Goal: Information Seeking & Learning: Learn about a topic

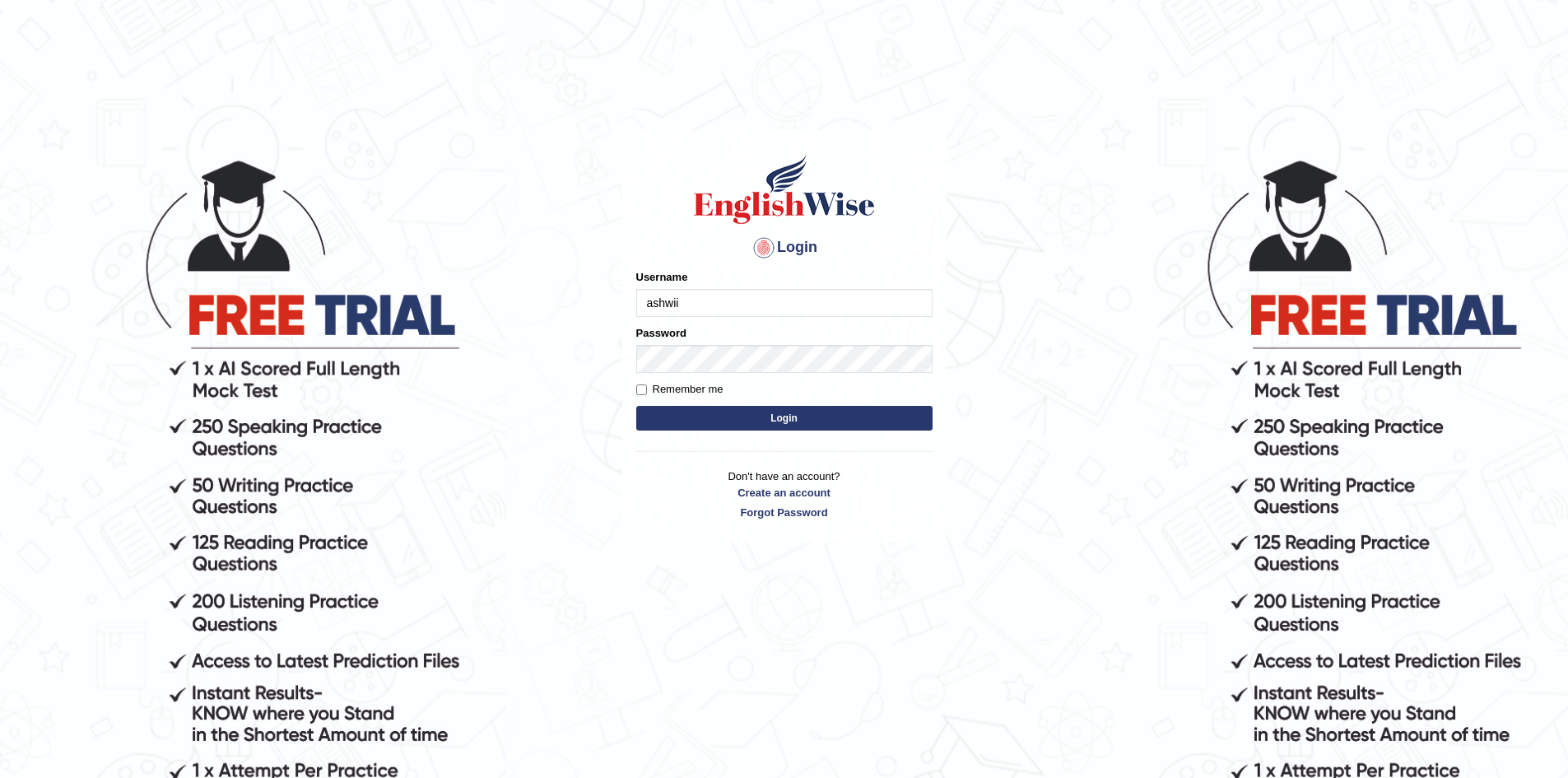
type input "ashwii"
click at [807, 415] on button "Login" at bounding box center [784, 418] width 296 height 25
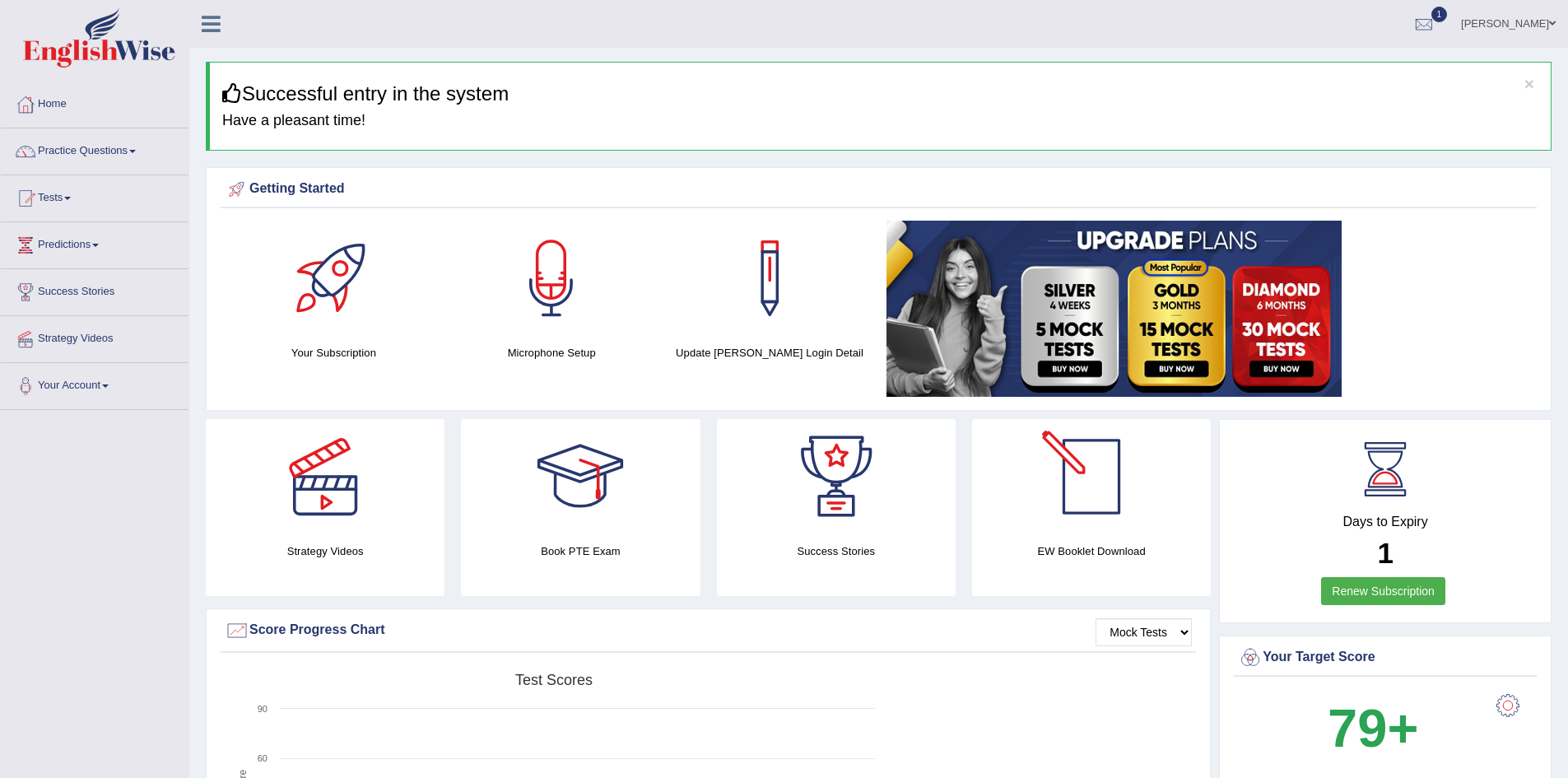
click at [1419, 596] on link "Renew Subscription" at bounding box center [1383, 591] width 124 height 28
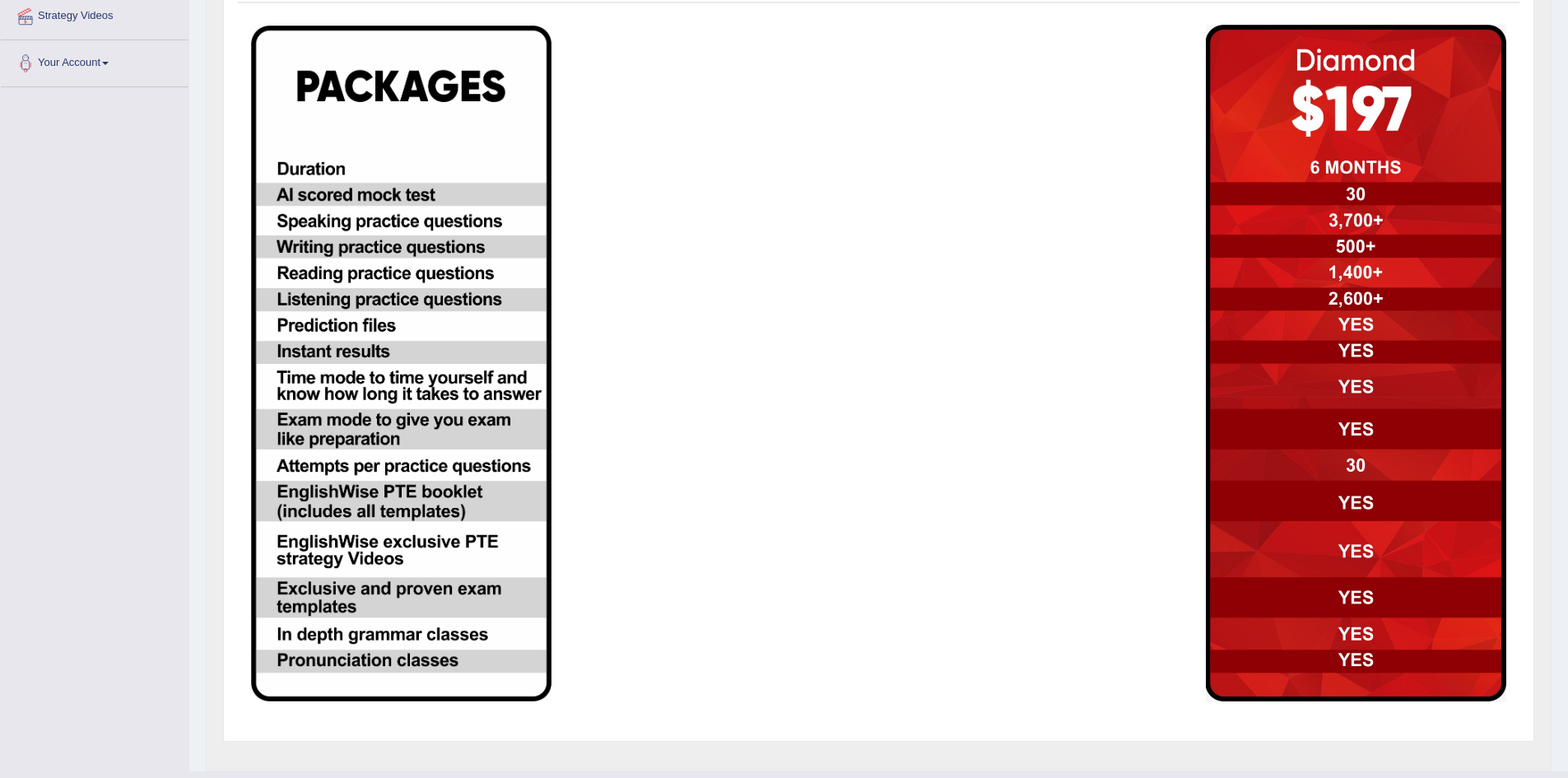
scroll to position [374, 0]
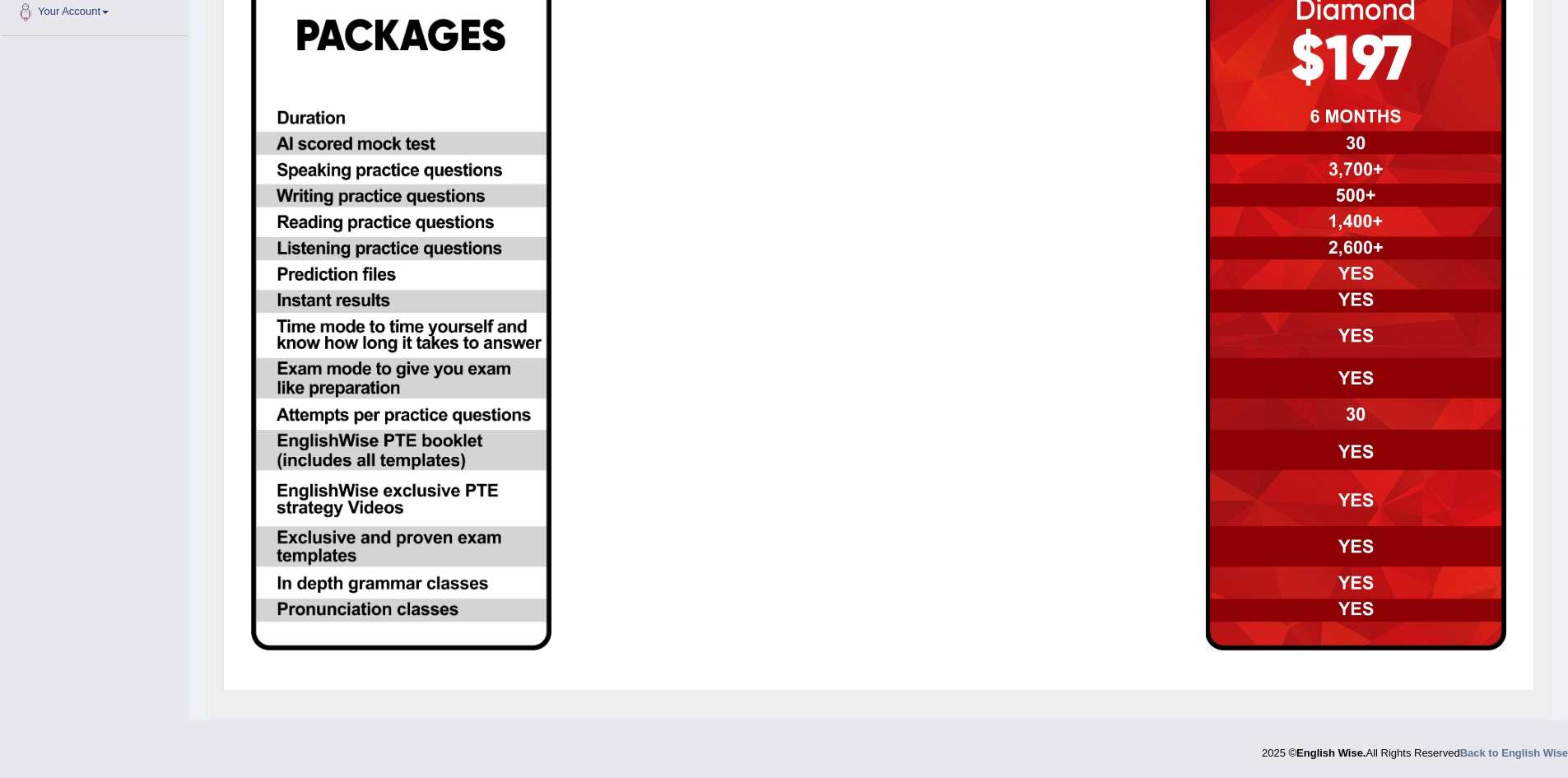
click at [369, 416] on img at bounding box center [401, 311] width 300 height 675
click at [1331, 417] on img at bounding box center [1356, 312] width 300 height 678
click at [440, 331] on img at bounding box center [401, 311] width 300 height 675
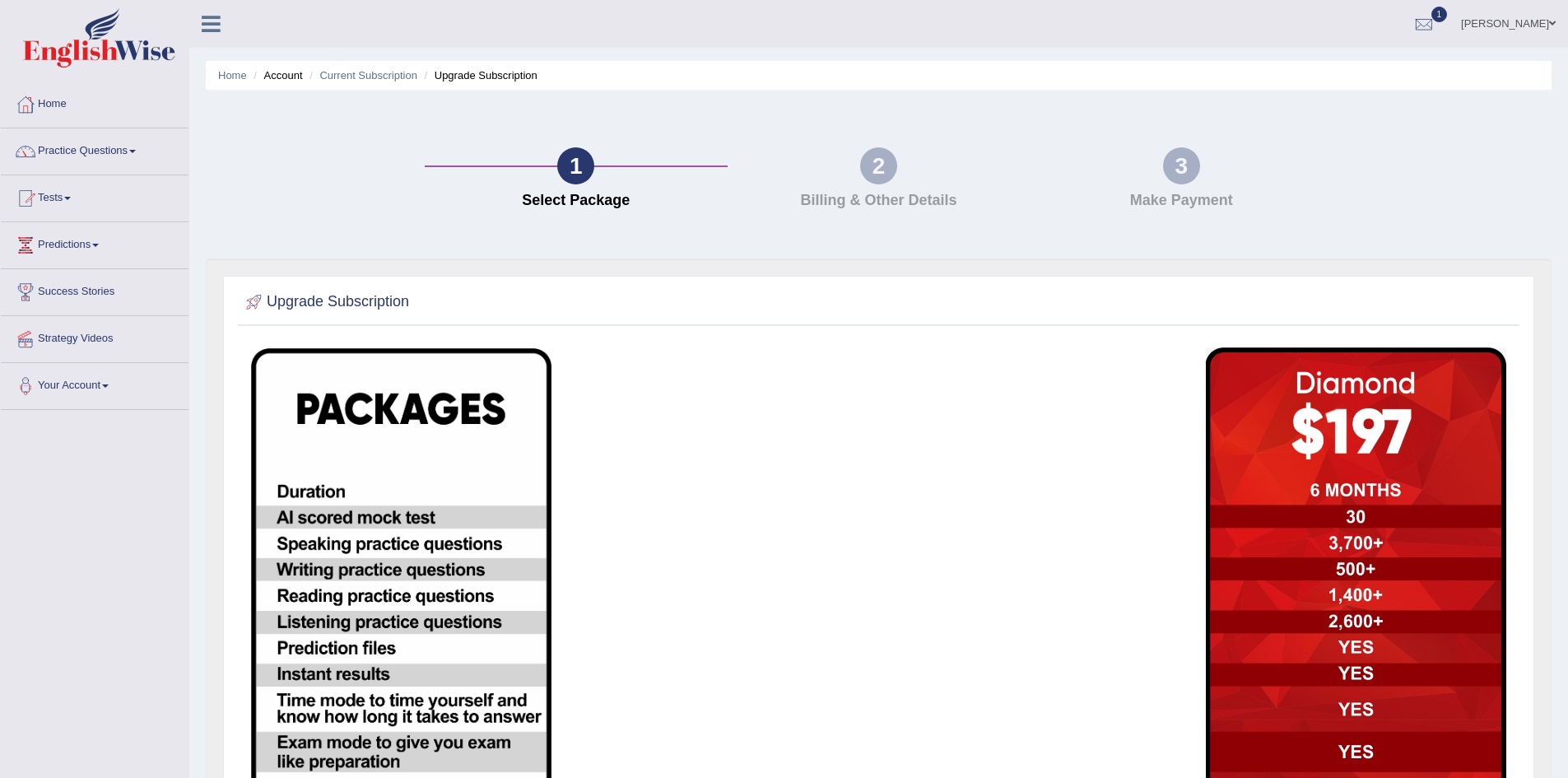
click at [881, 184] on div "2 Billing & Other Details" at bounding box center [878, 182] width 303 height 70
click at [332, 301] on h2 "Upgrade Subscription" at bounding box center [326, 302] width 168 height 25
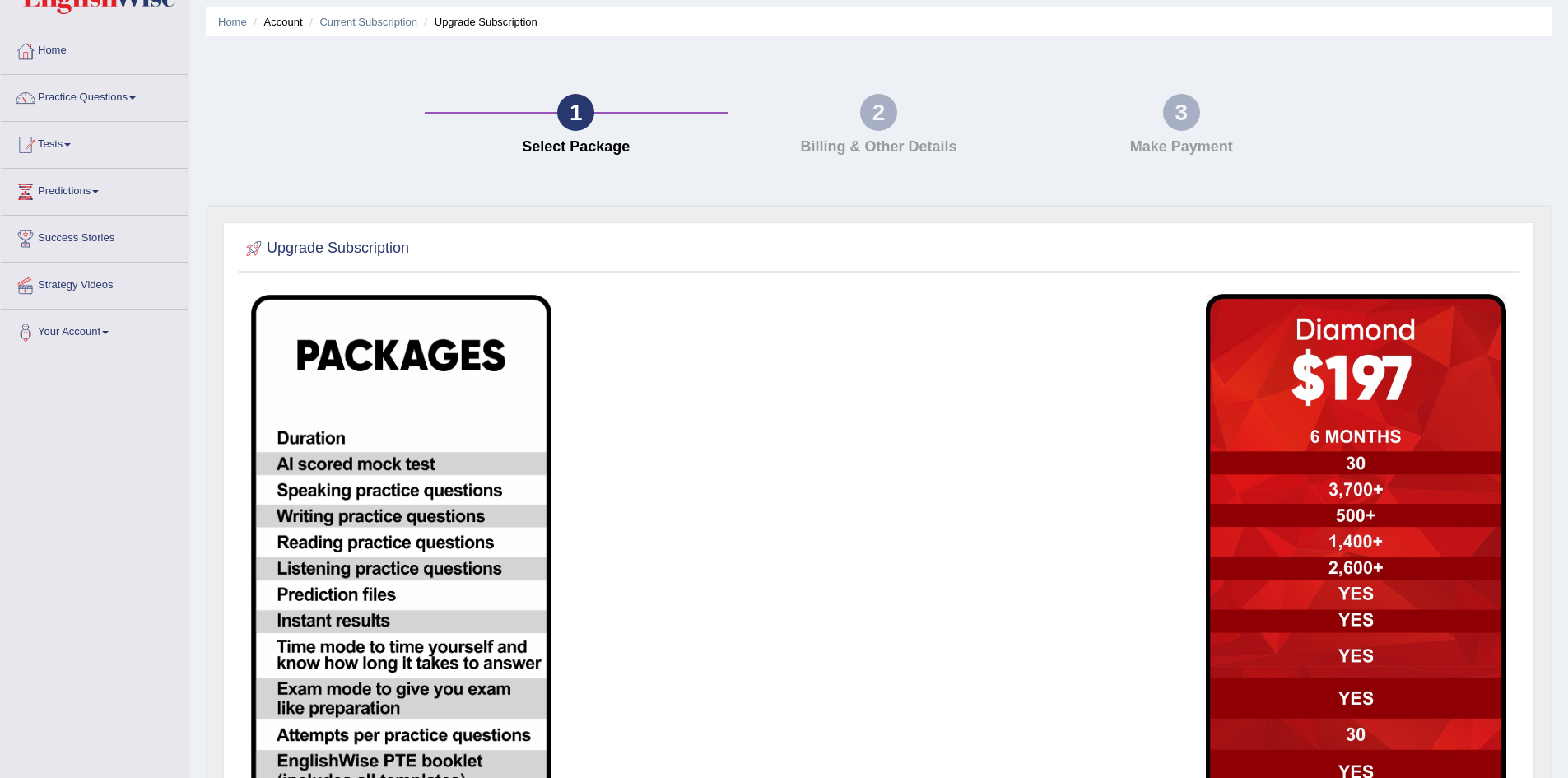
scroll to position [44, 0]
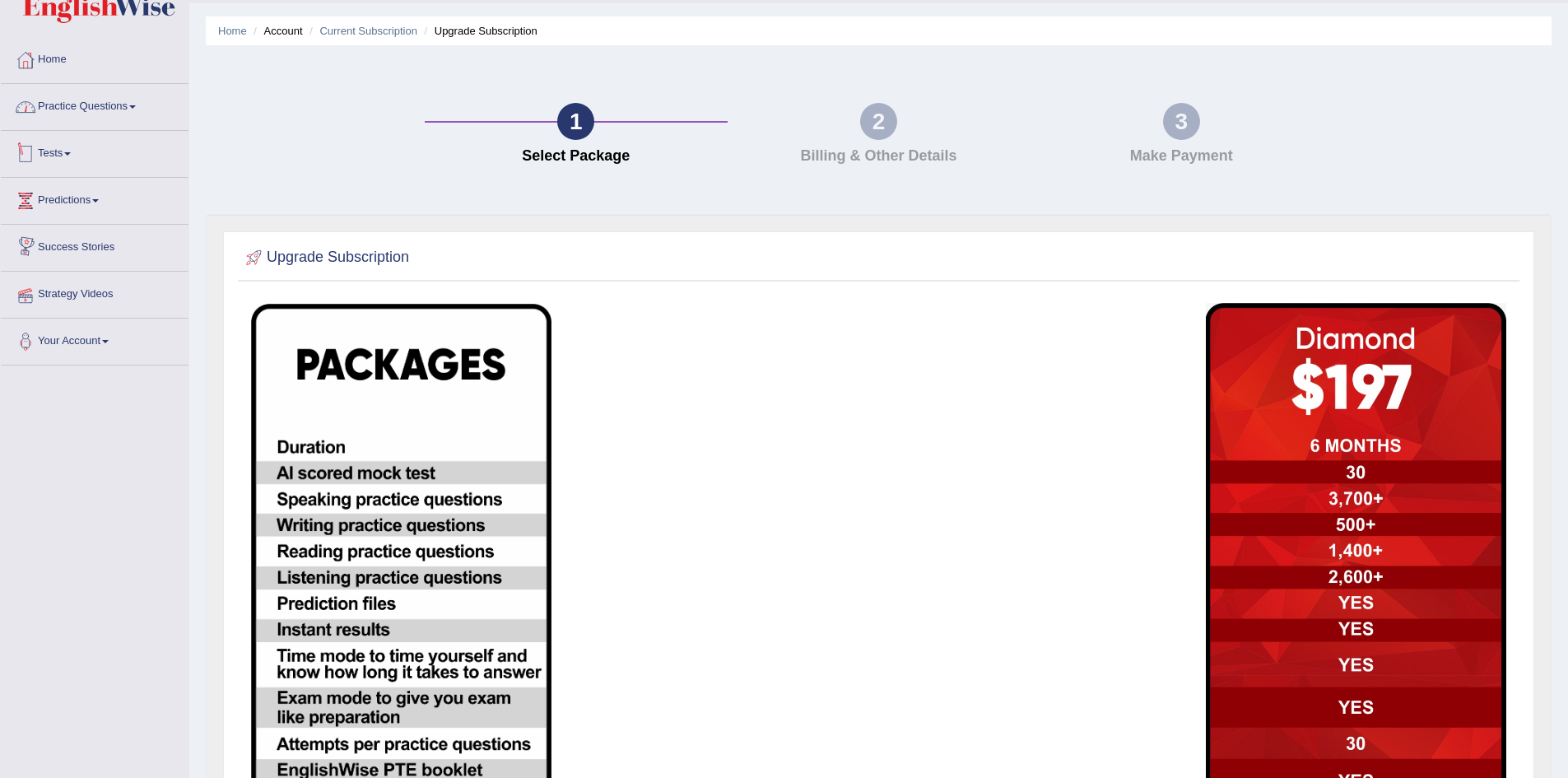
click at [88, 104] on link "Practice Questions" at bounding box center [95, 104] width 188 height 41
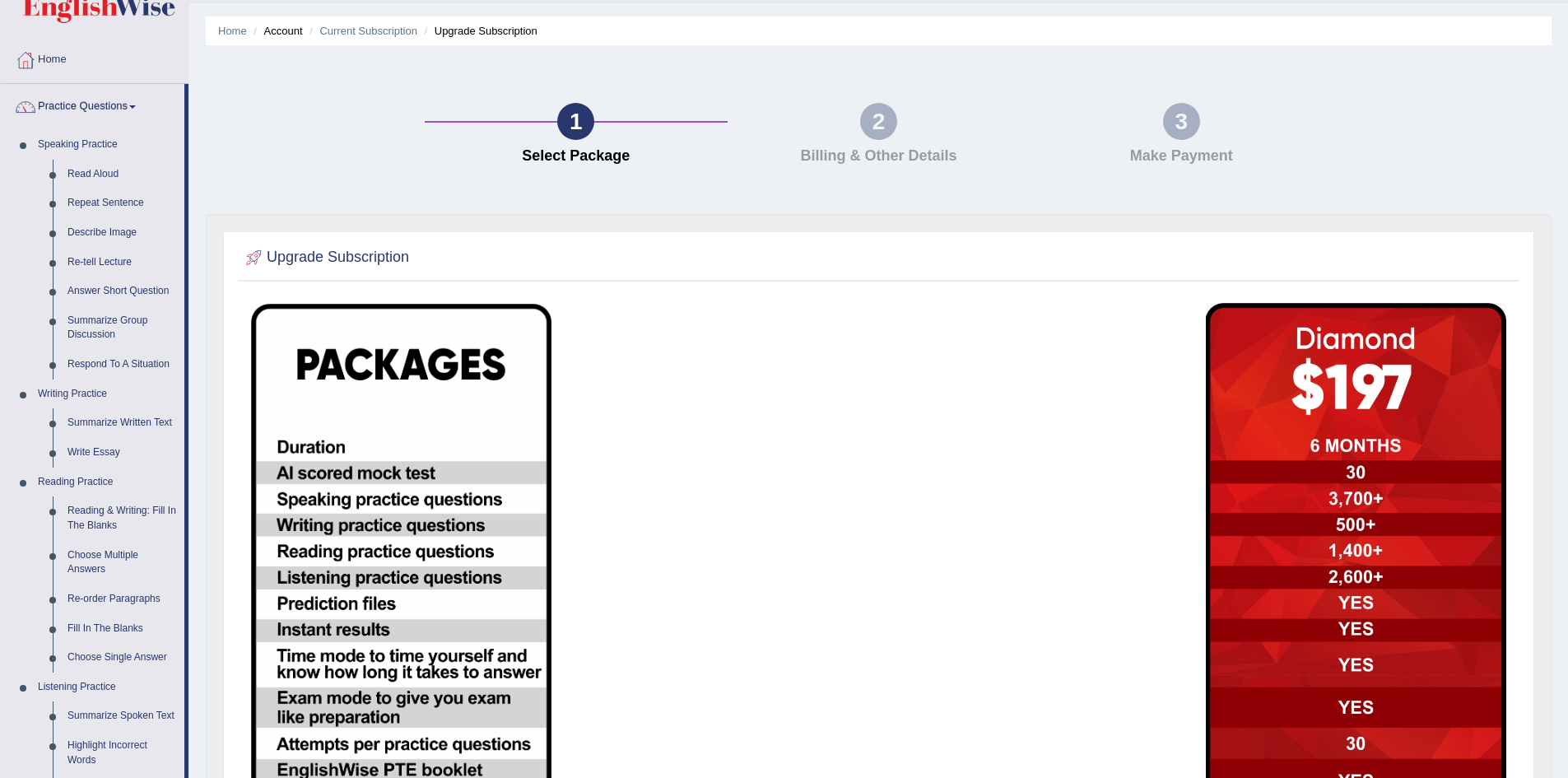
click at [748, 450] on td at bounding box center [720, 642] width 319 height 696
click at [748, 449] on td at bounding box center [720, 642] width 319 height 696
click at [88, 261] on link "Re-tell Lecture" at bounding box center [122, 262] width 124 height 29
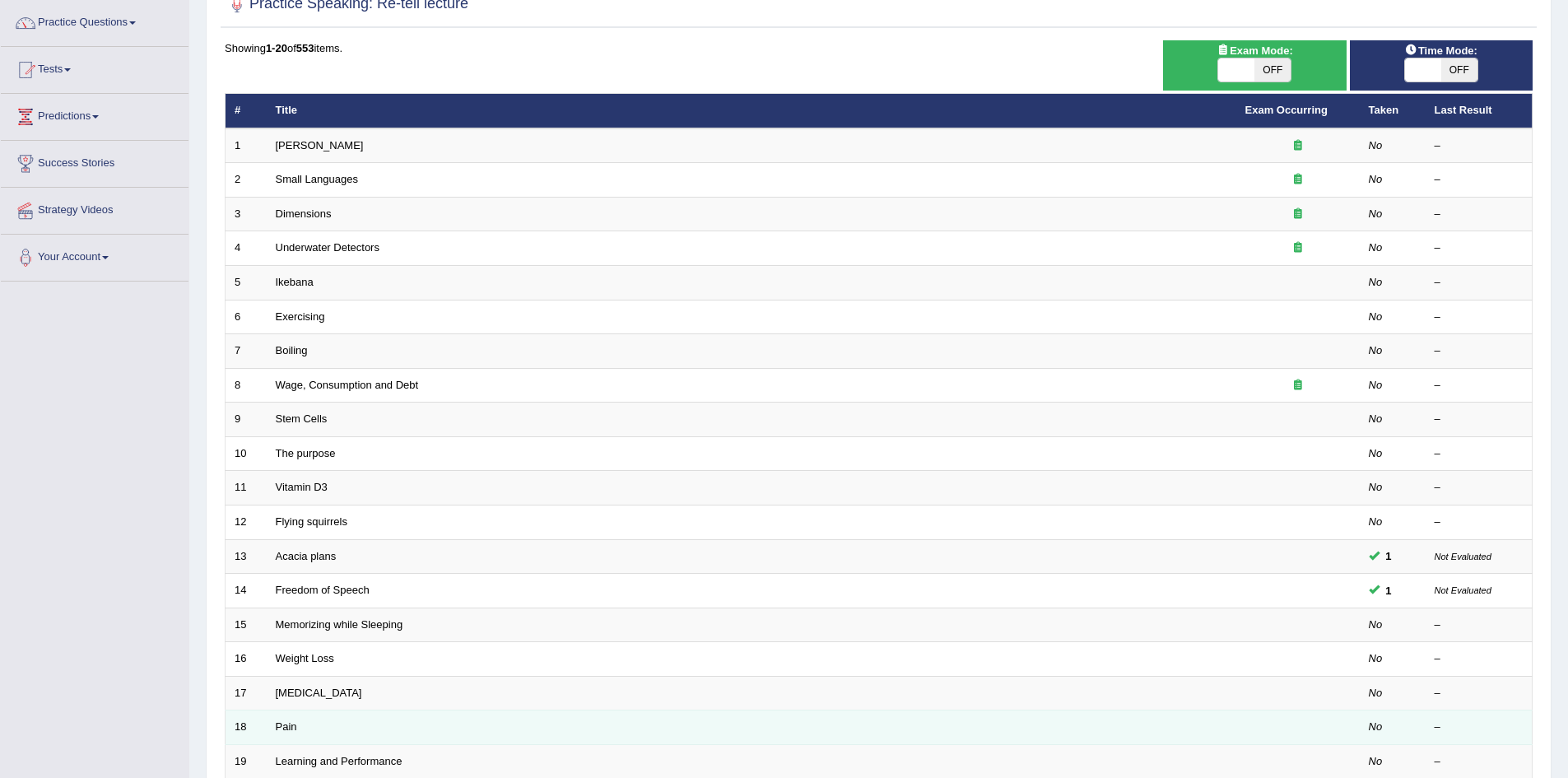
scroll to position [312, 0]
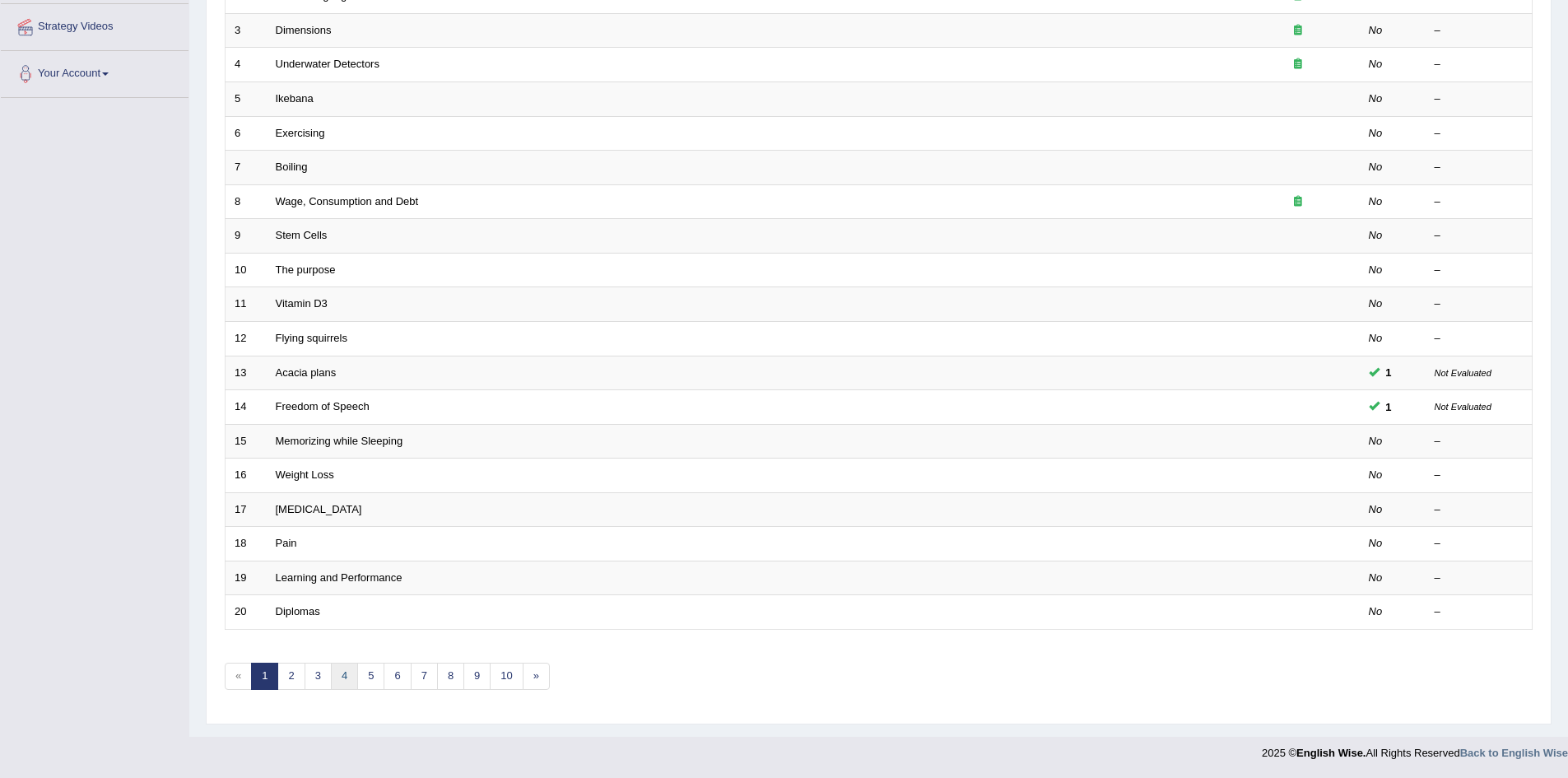
click at [333, 670] on link "4" at bounding box center [344, 677] width 28 height 28
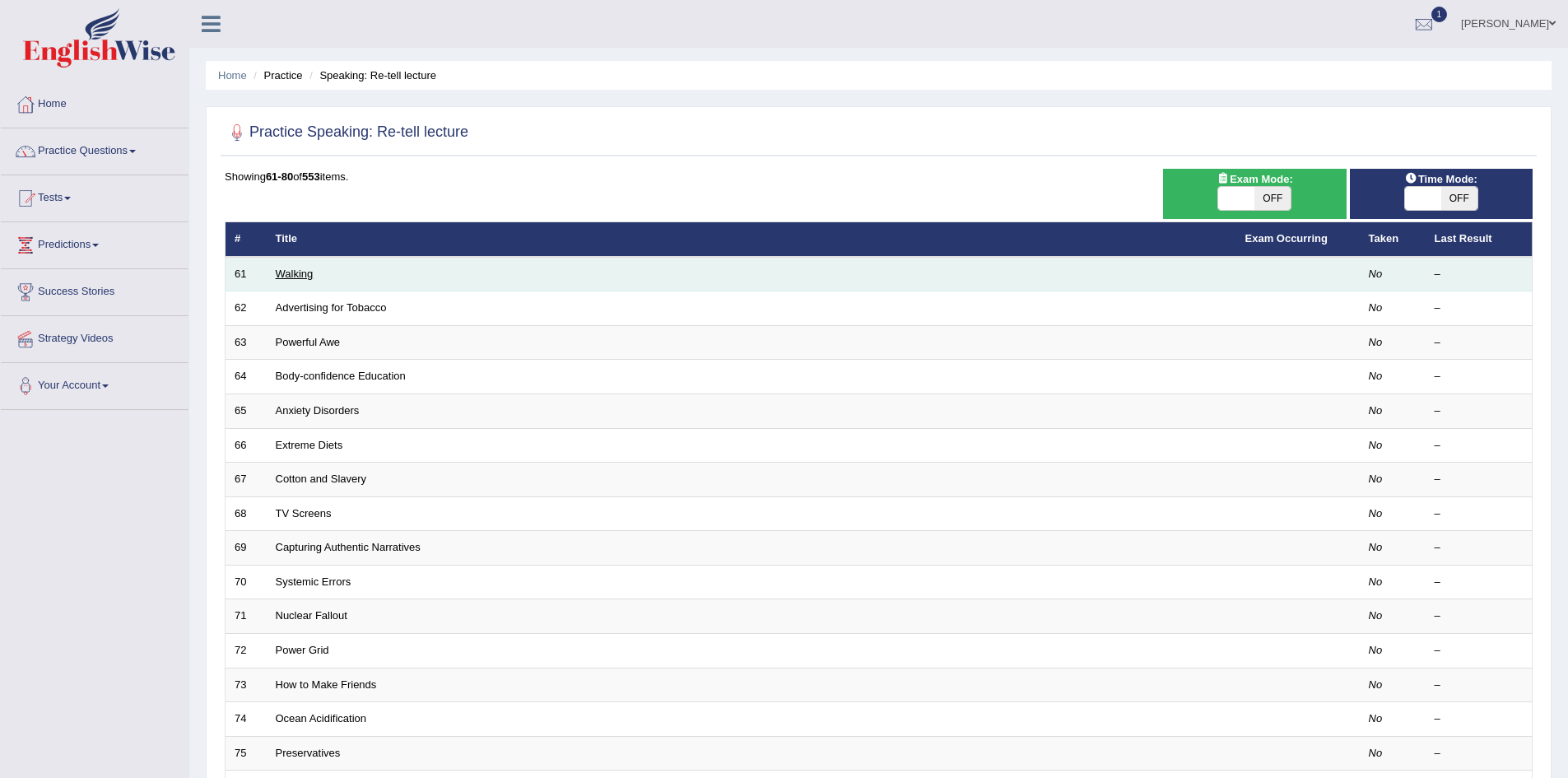
click at [303, 268] on link "Walking" at bounding box center [295, 273] width 38 height 12
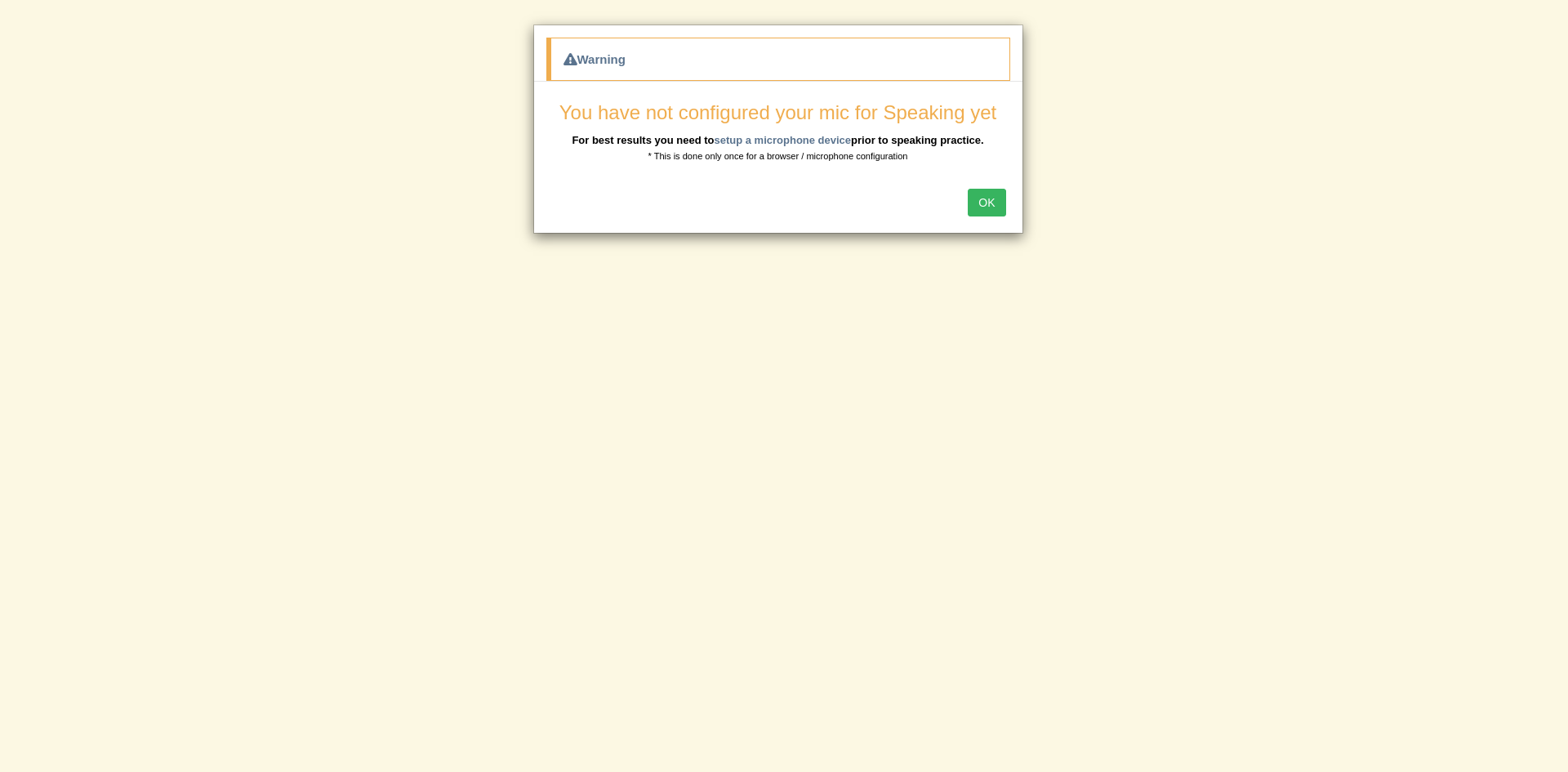
click at [992, 205] on button "OK" at bounding box center [986, 203] width 37 height 27
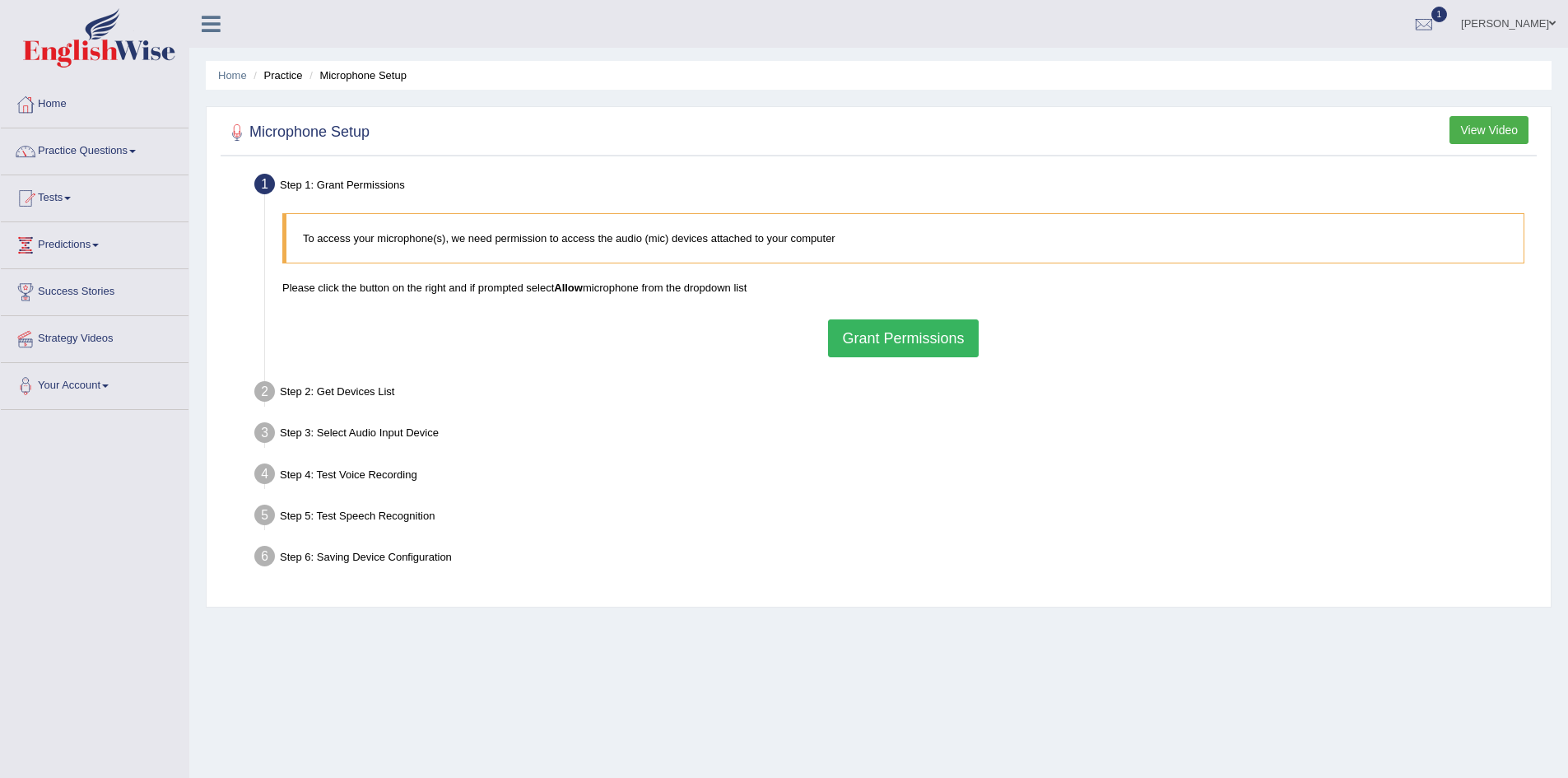
click at [944, 351] on button "Grant Permissions" at bounding box center [903, 338] width 150 height 38
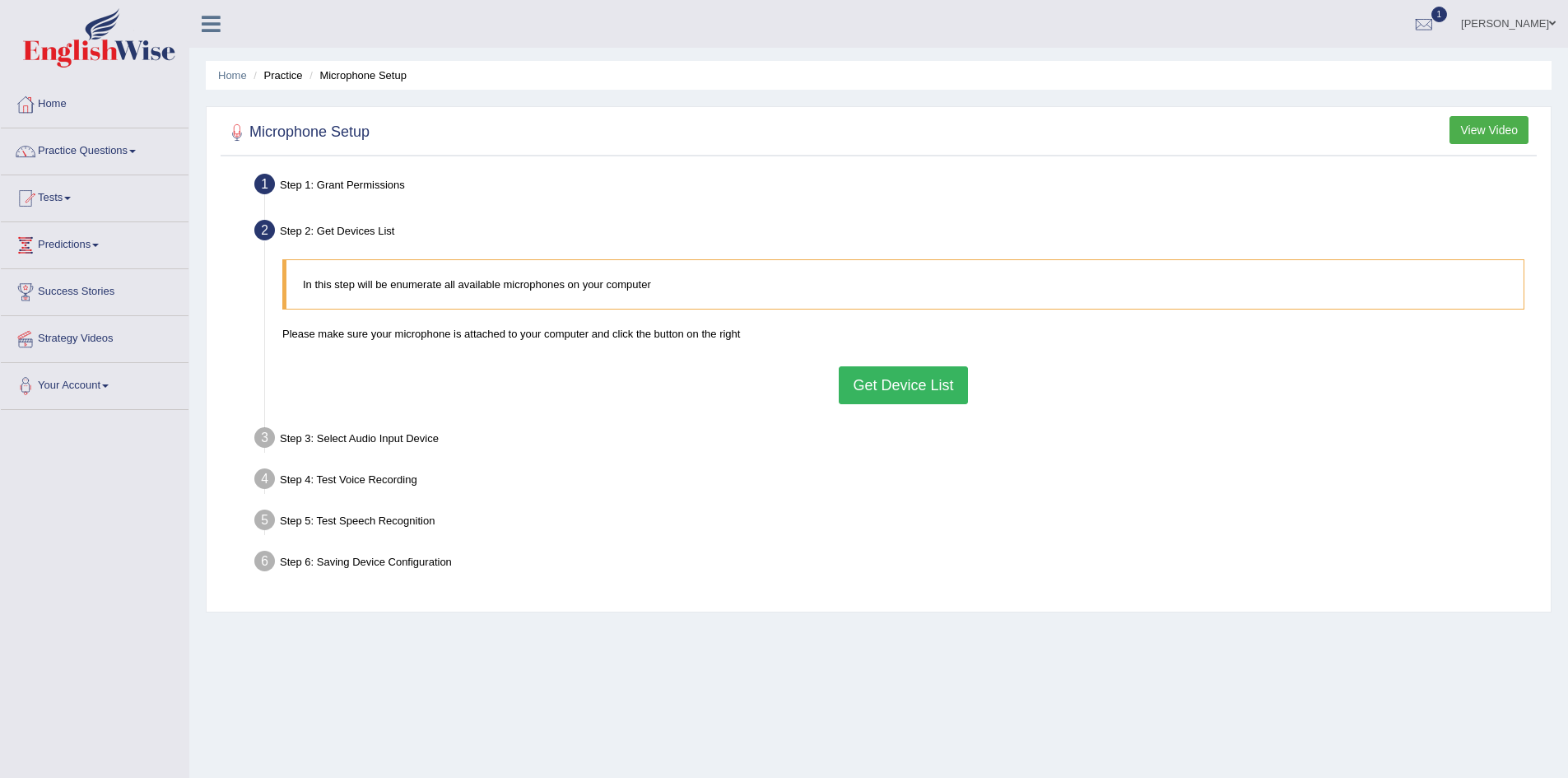
click at [890, 390] on button "Get Device List" at bounding box center [902, 385] width 128 height 38
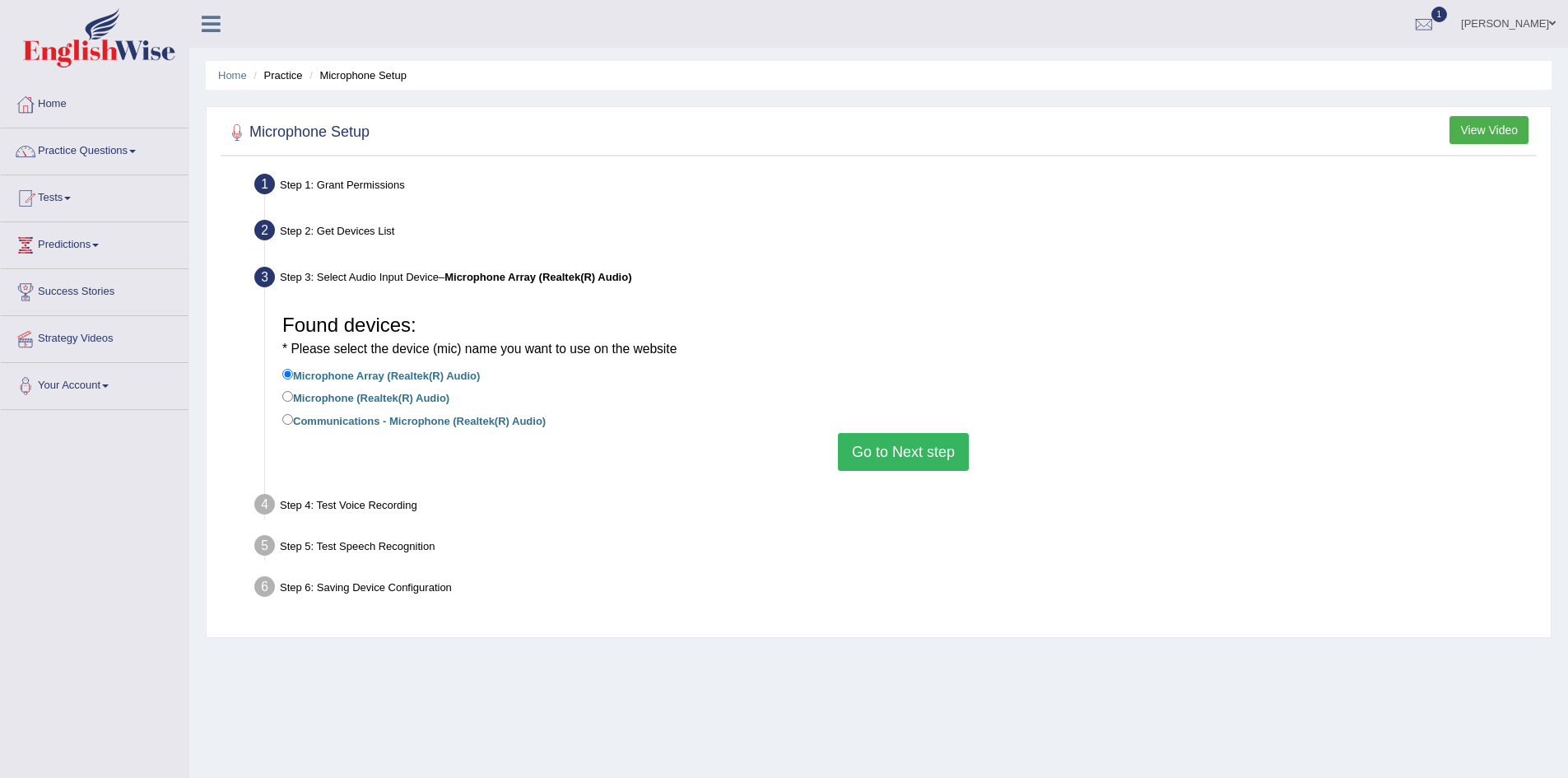
click at [935, 458] on button "Go to Next step" at bounding box center [903, 451] width 131 height 38
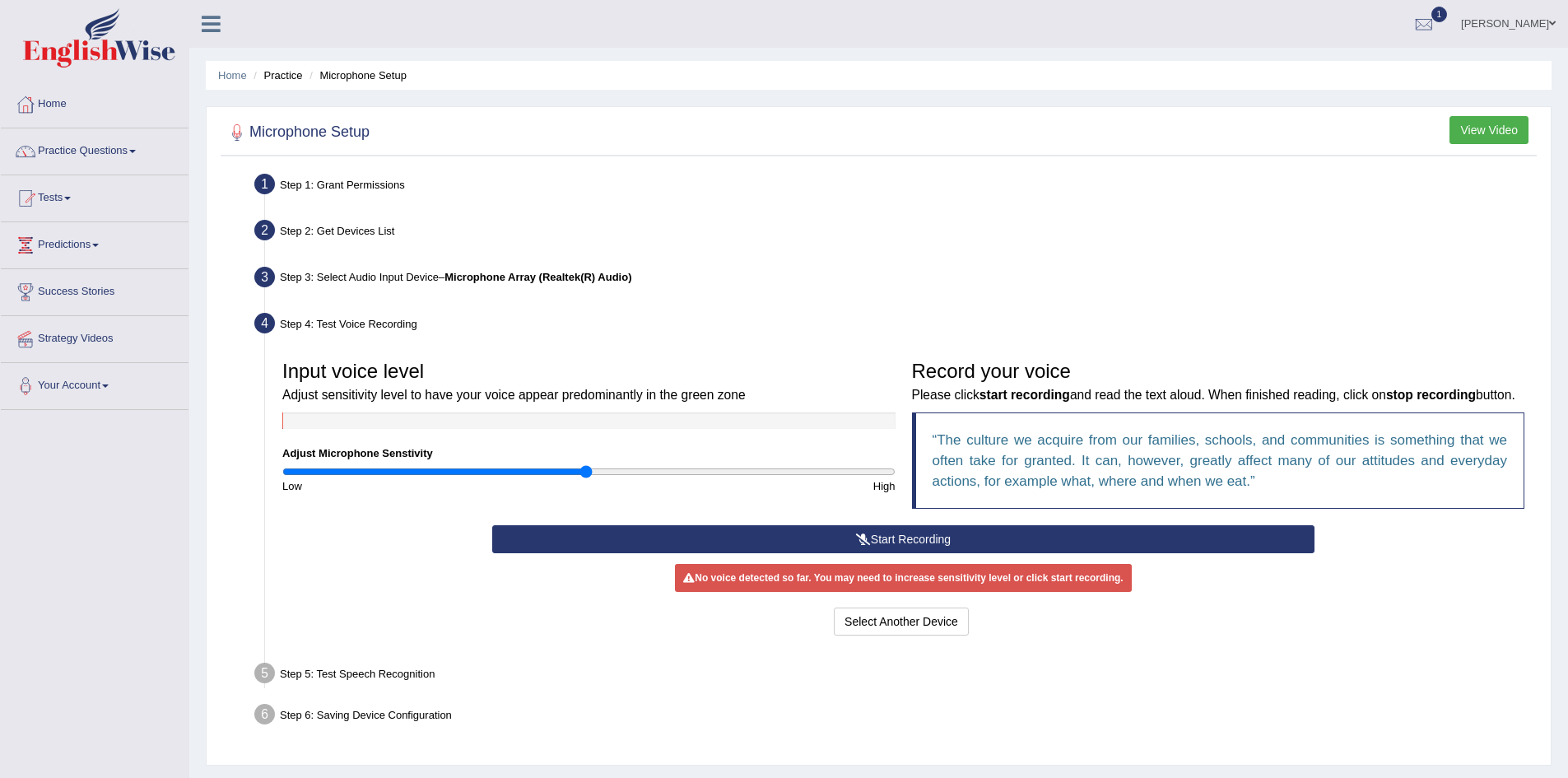
click at [808, 553] on button "Start Recording" at bounding box center [903, 540] width 822 height 28
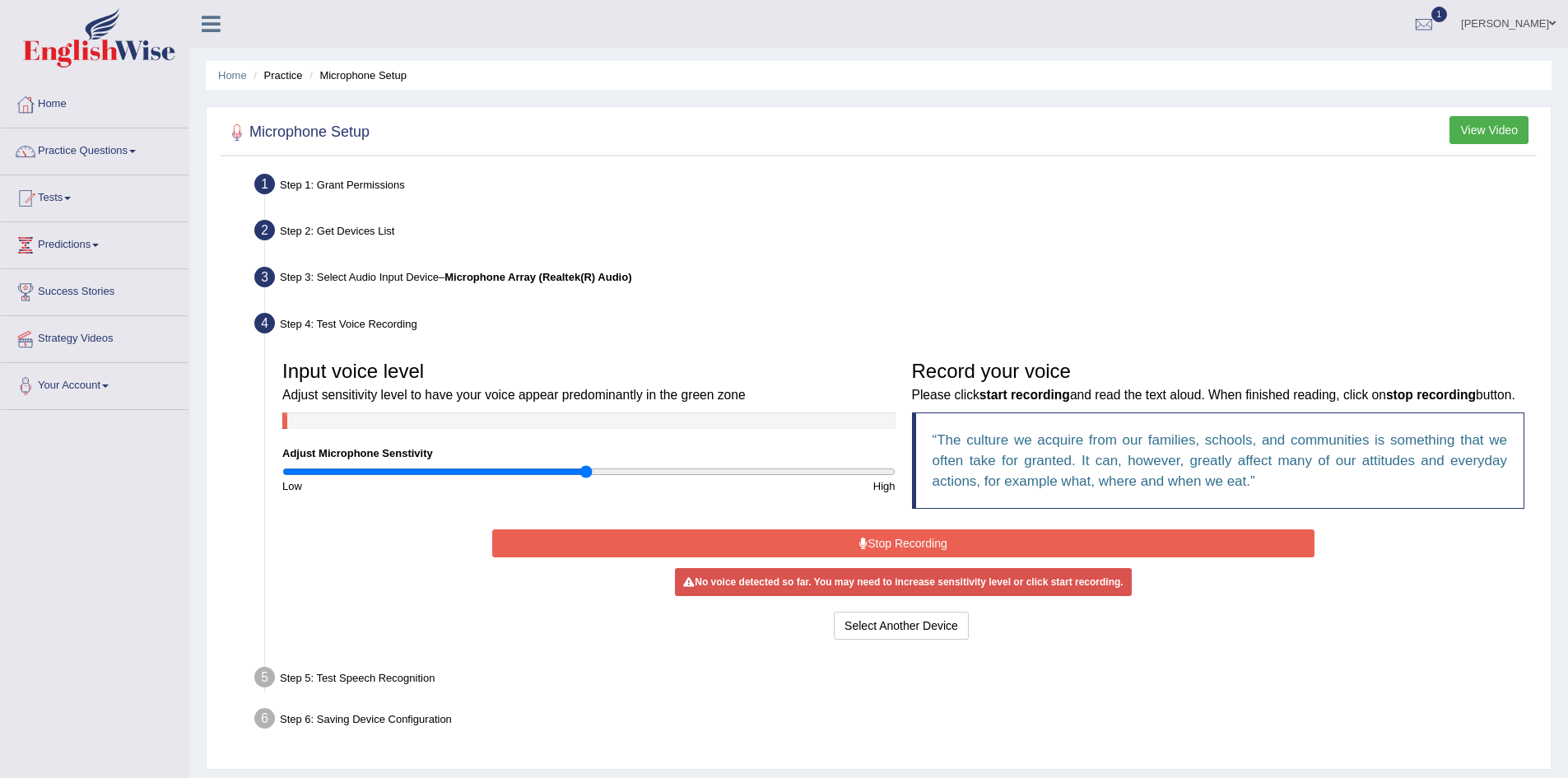
click at [833, 557] on button "Stop Recording" at bounding box center [903, 543] width 822 height 28
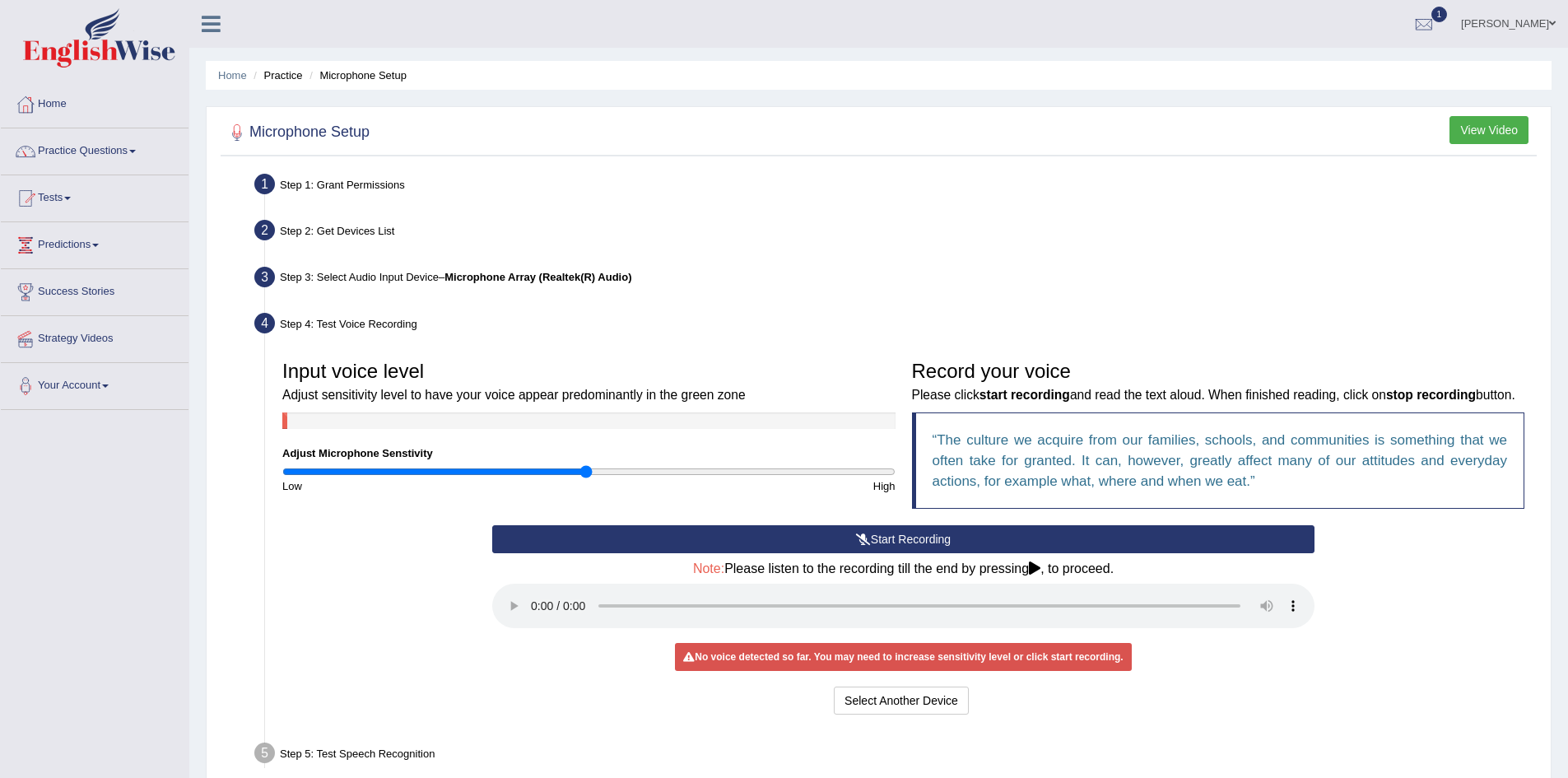
click at [941, 553] on button "Start Recording" at bounding box center [903, 540] width 822 height 28
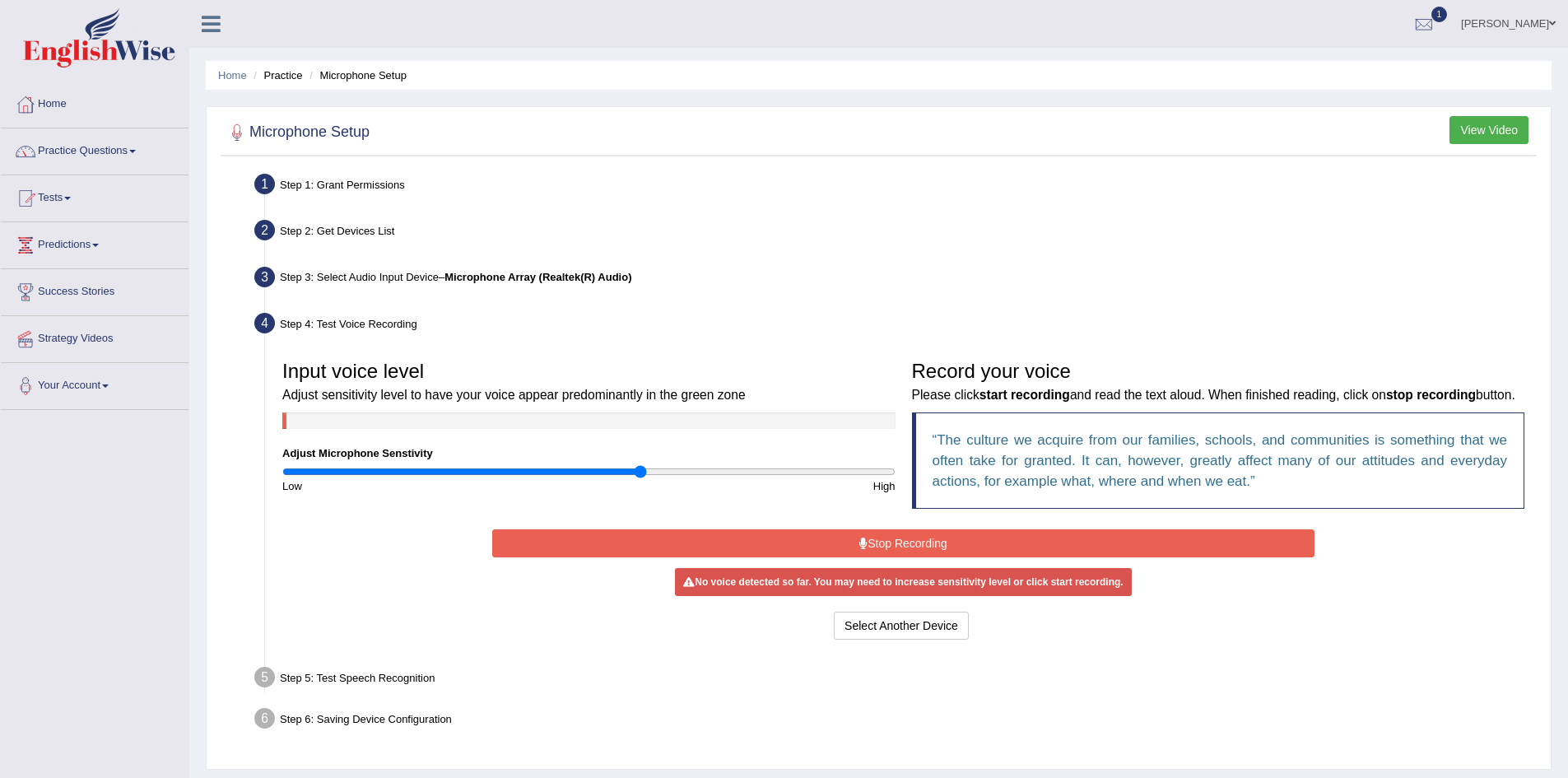
drag, startPoint x: 588, startPoint y: 470, endPoint x: 641, endPoint y: 480, distance: 53.9
type input "1.18"
click at [641, 479] on input "range" at bounding box center [589, 471] width 613 height 13
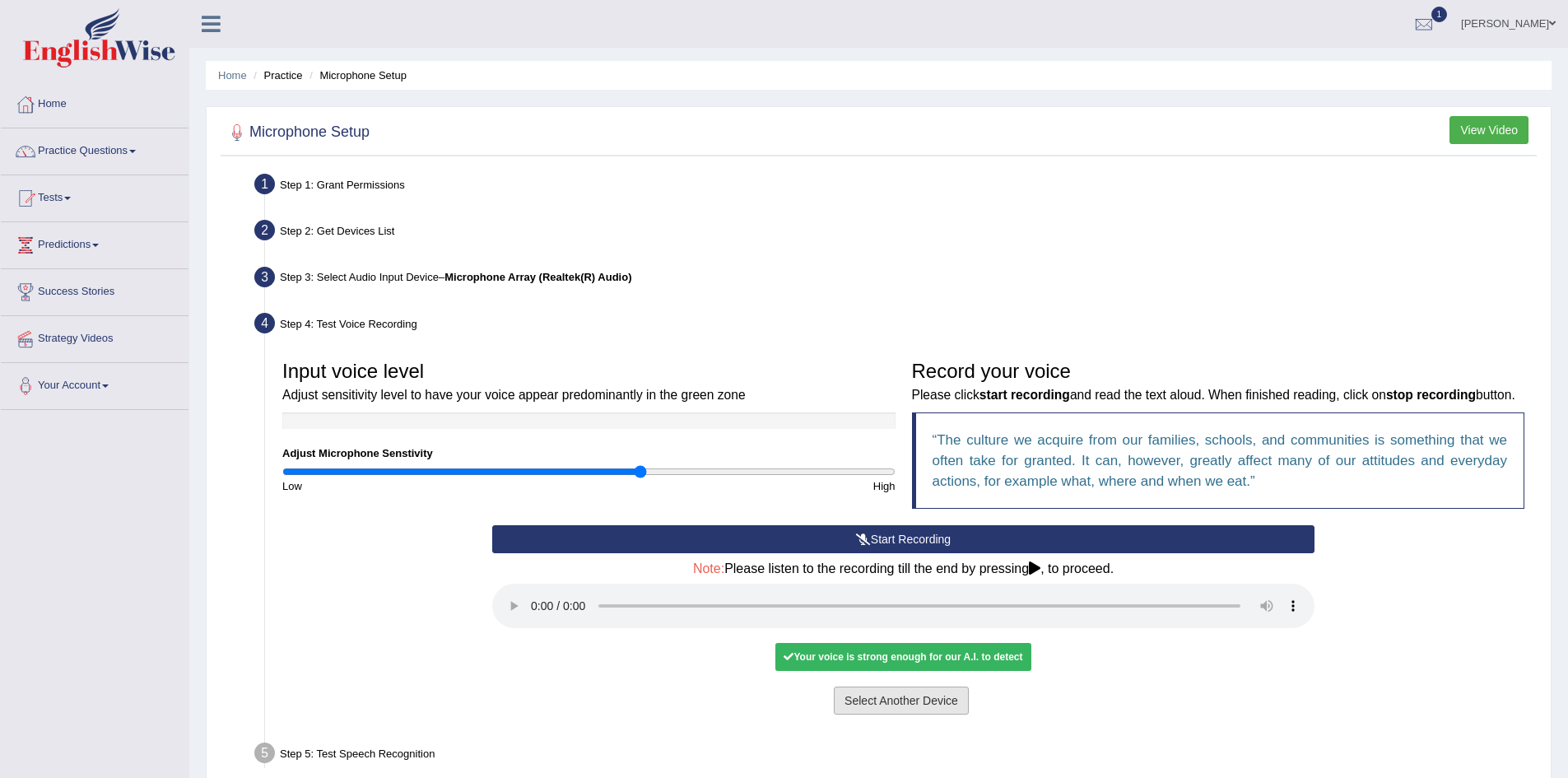
click at [923, 714] on button "Select Another Device" at bounding box center [901, 701] width 135 height 28
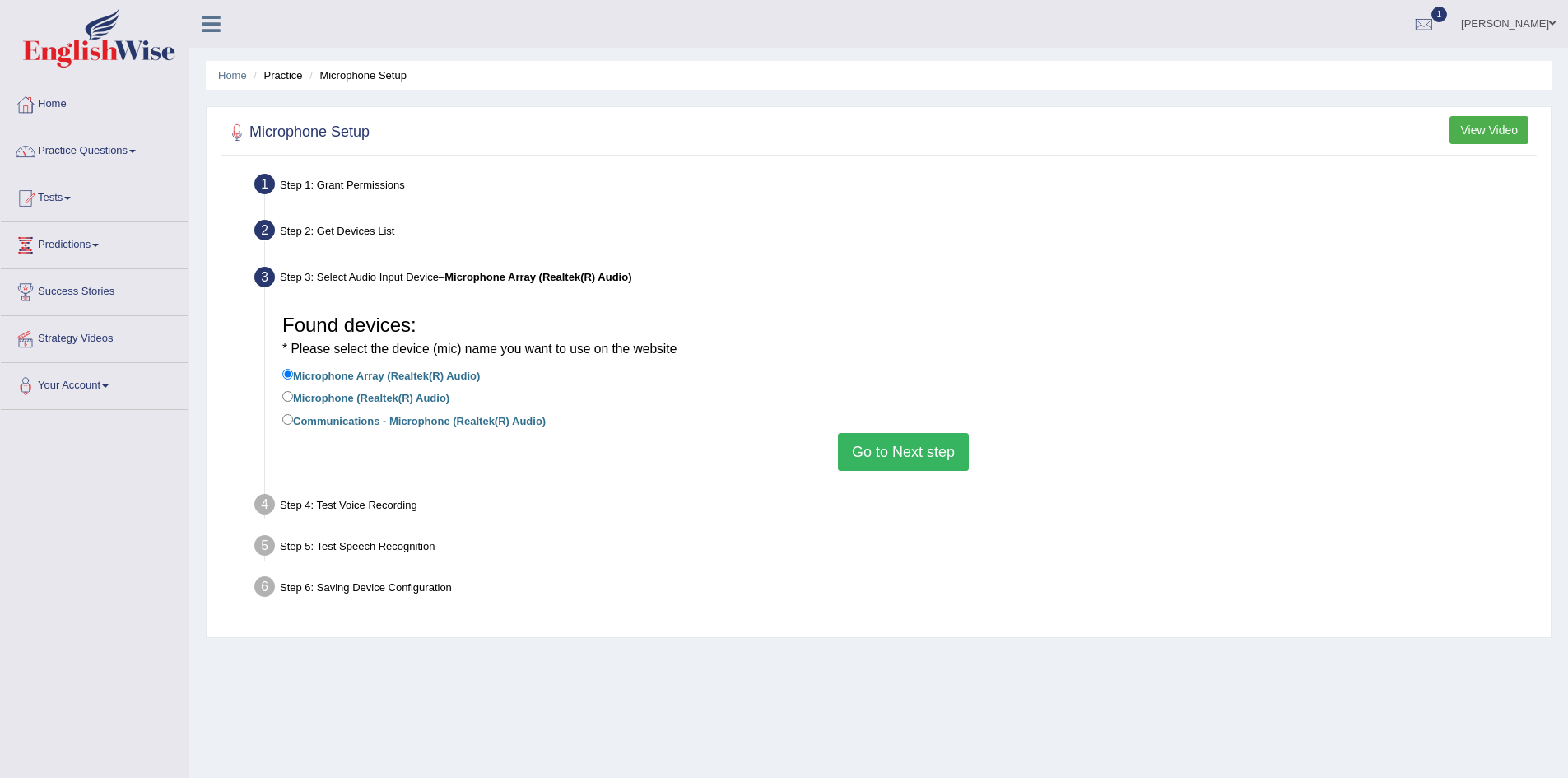
click at [927, 455] on button "Go to Next step" at bounding box center [903, 451] width 131 height 38
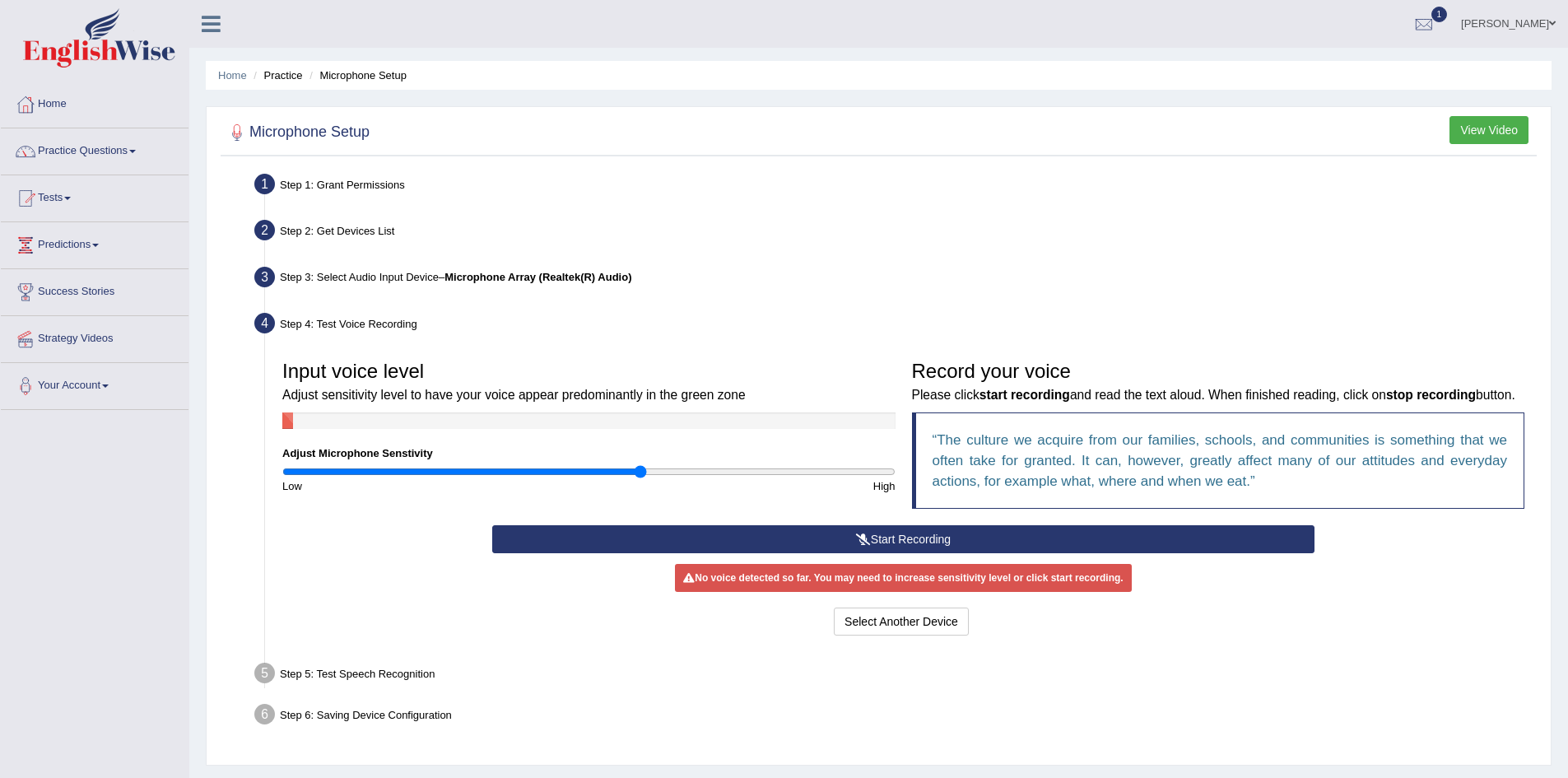
click at [941, 553] on button "Start Recording" at bounding box center [903, 540] width 822 height 28
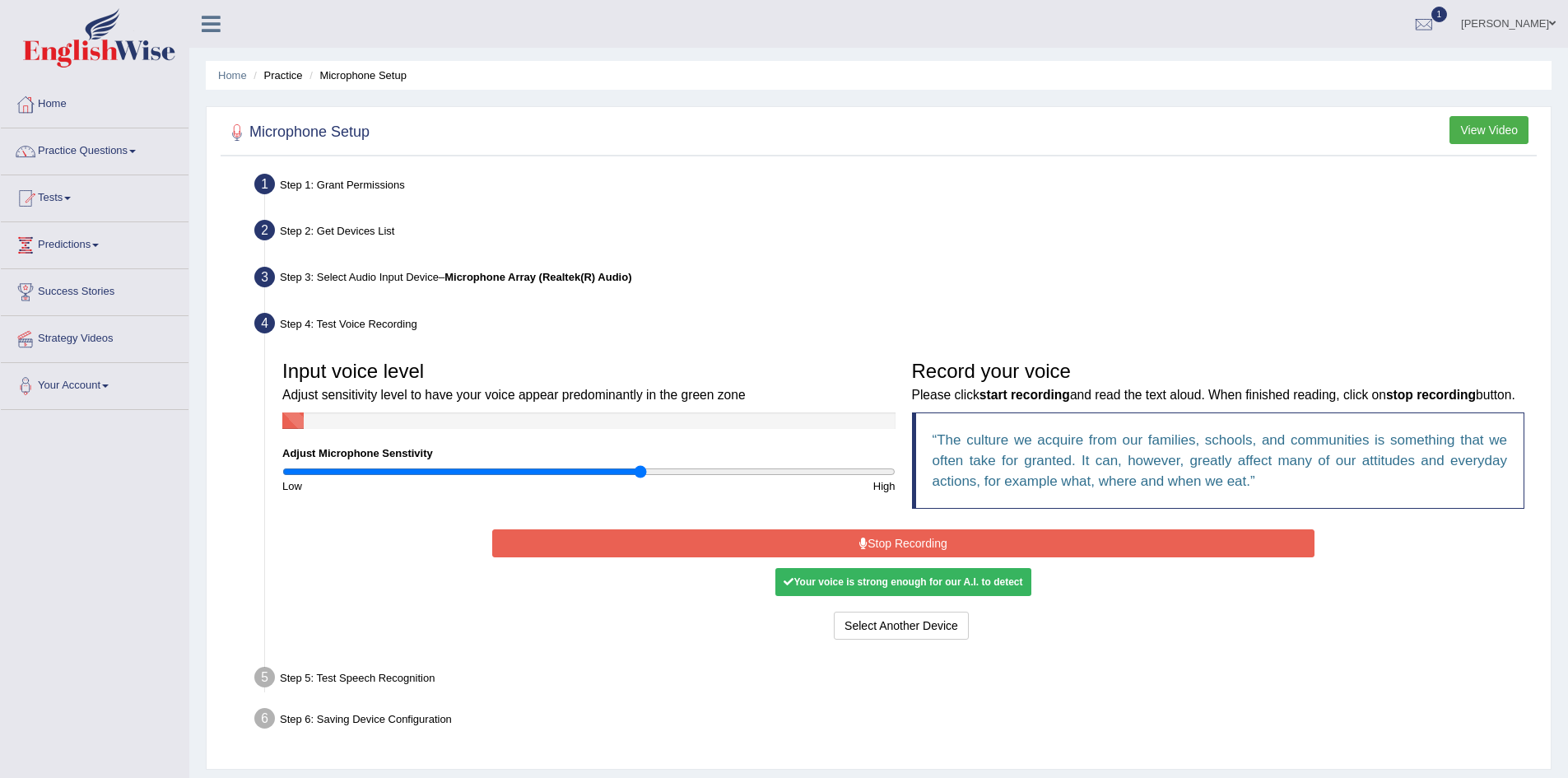
click at [902, 557] on button "Stop Recording" at bounding box center [903, 543] width 822 height 28
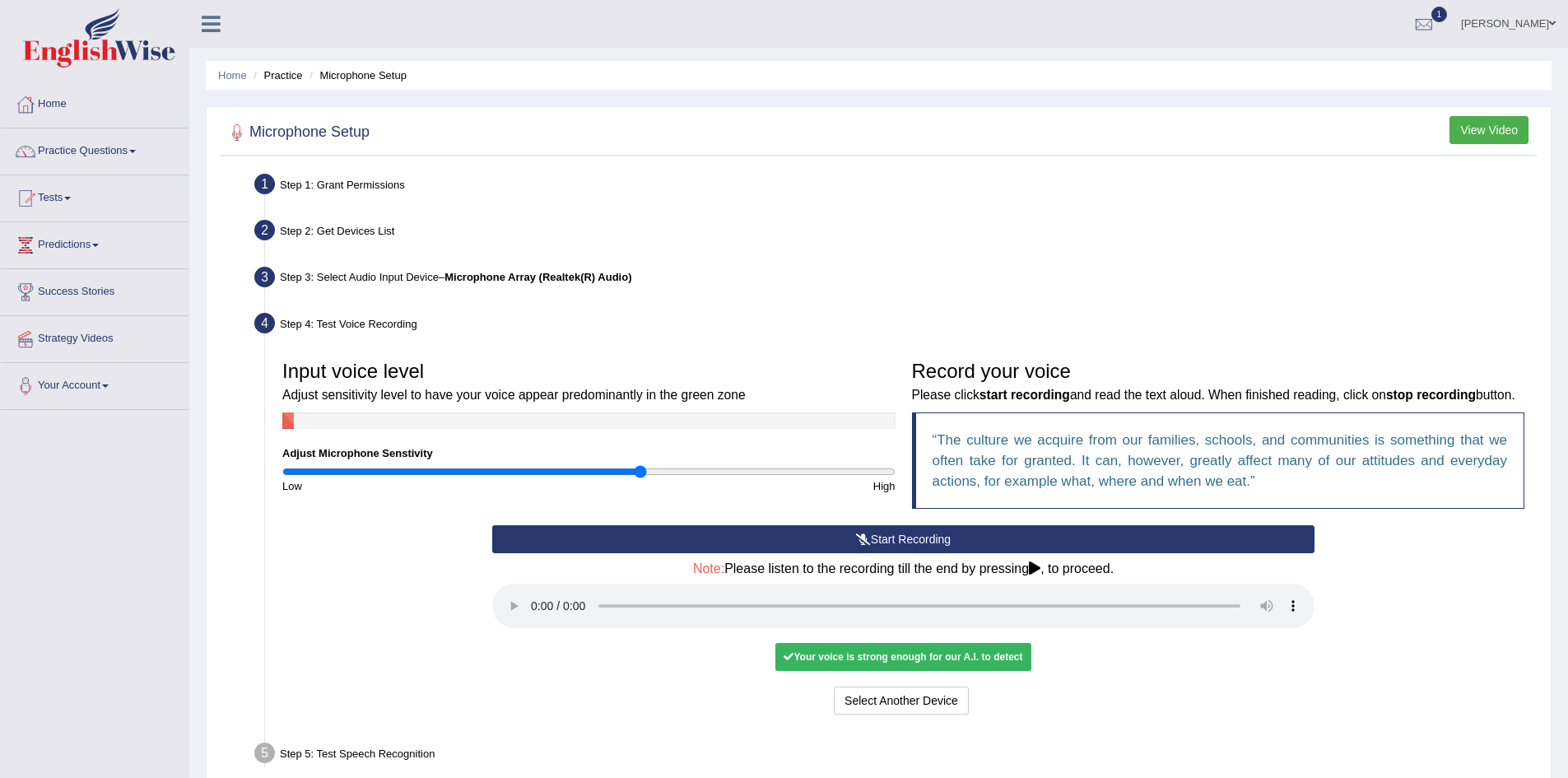
click at [900, 553] on button "Start Recording" at bounding box center [903, 540] width 822 height 28
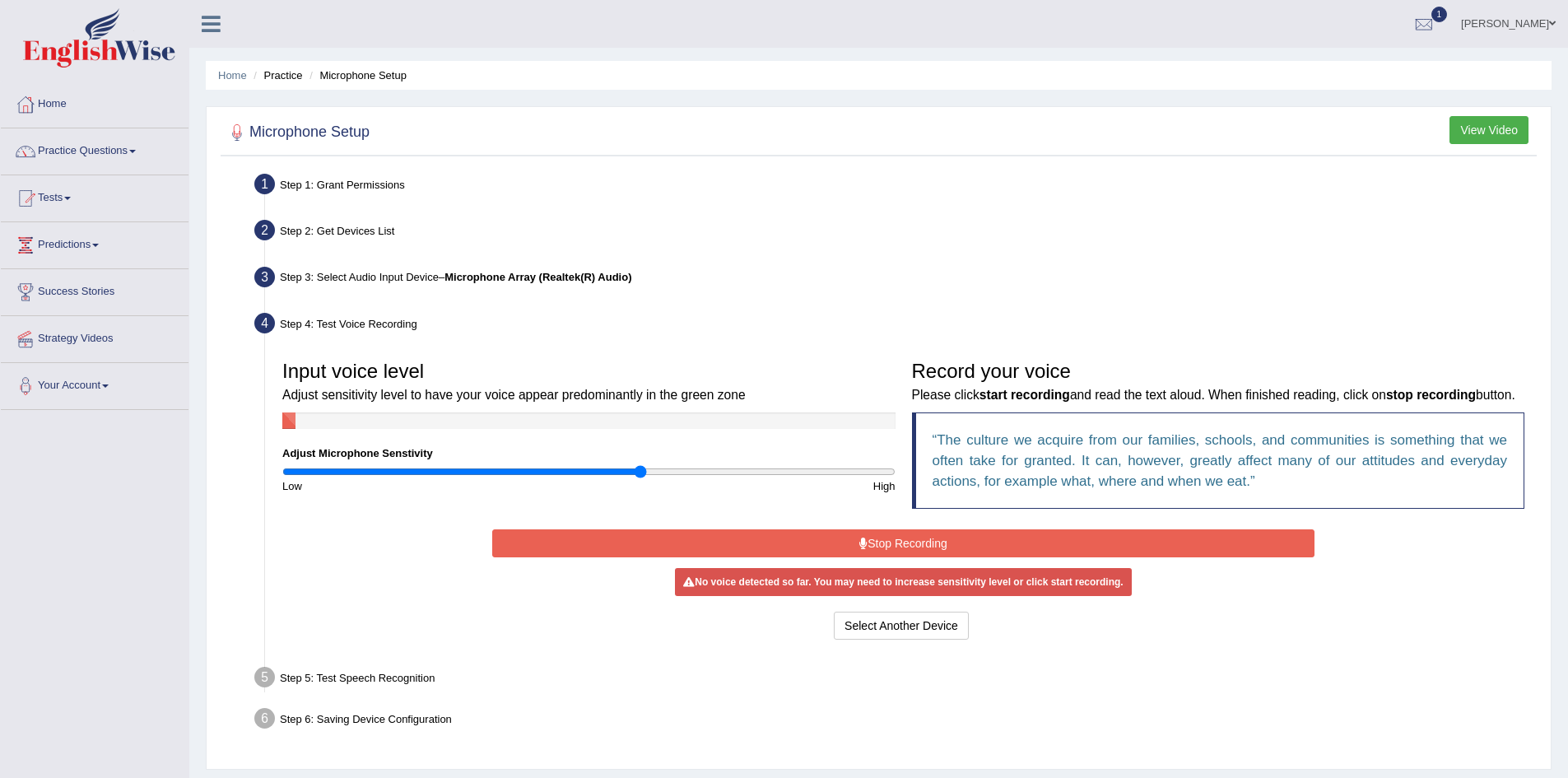
click at [907, 557] on button "Stop Recording" at bounding box center [903, 543] width 822 height 28
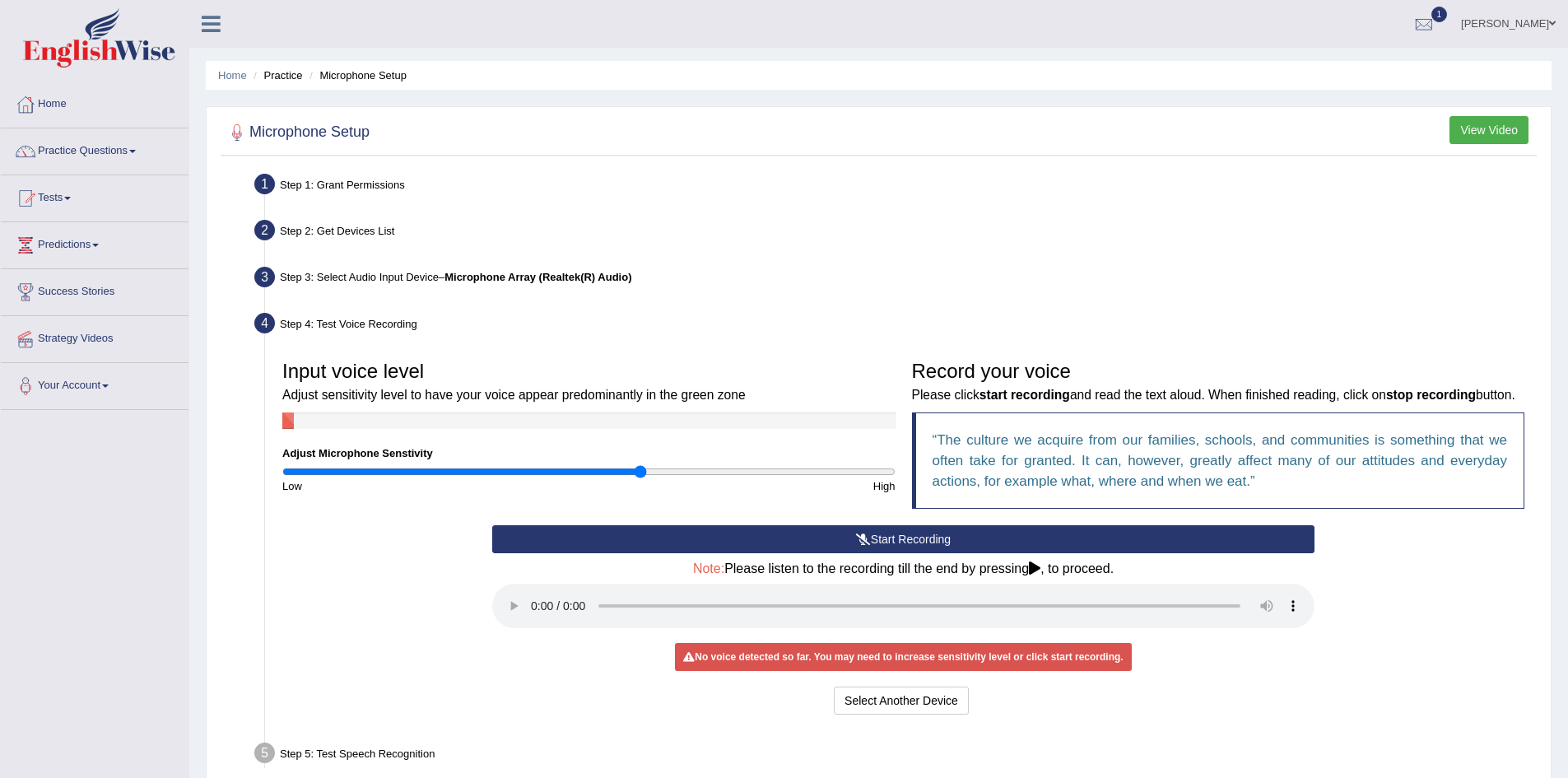
click at [896, 553] on button "Start Recording" at bounding box center [903, 540] width 822 height 28
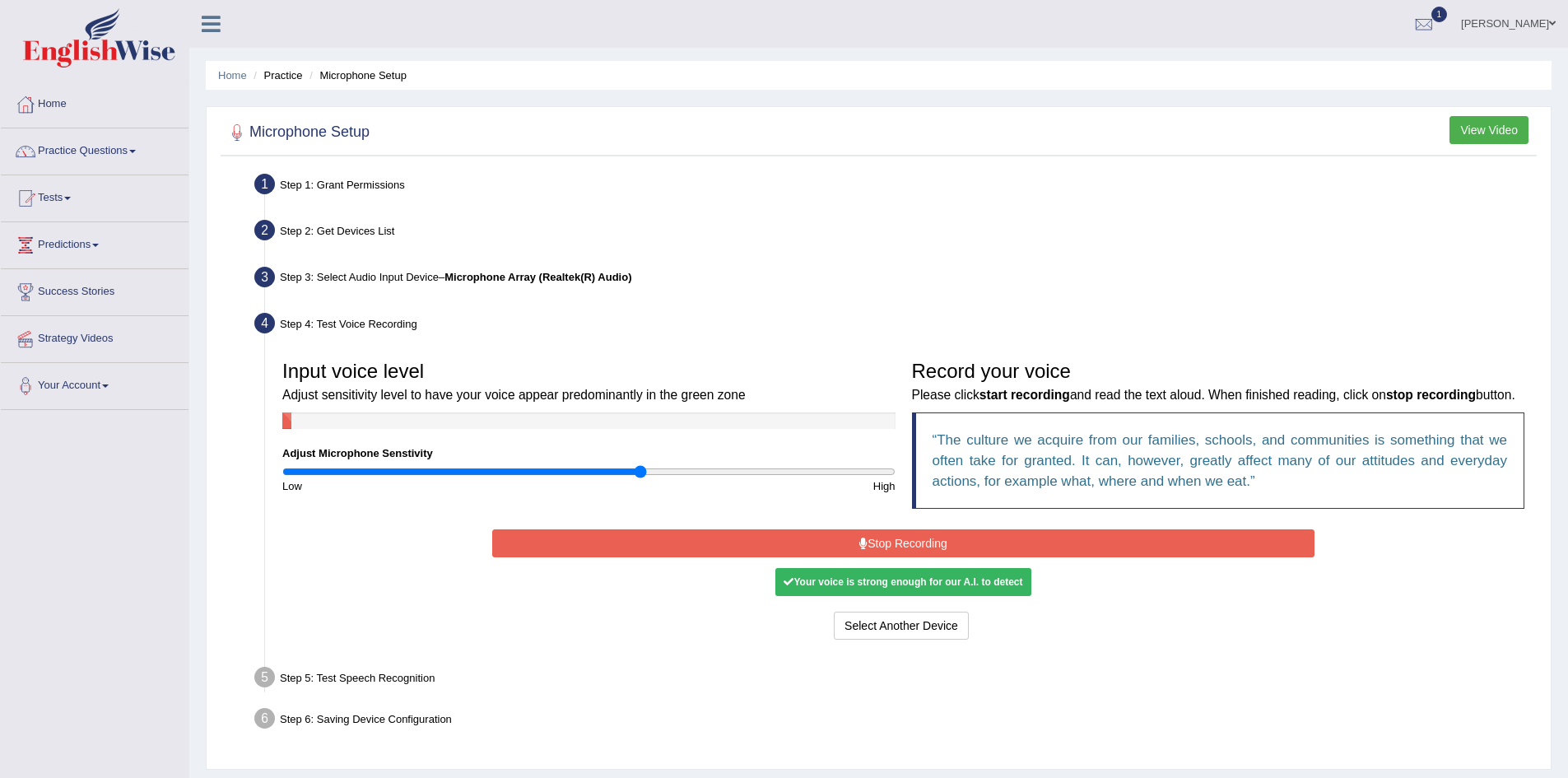
click at [920, 557] on button "Stop Recording" at bounding box center [903, 543] width 822 height 28
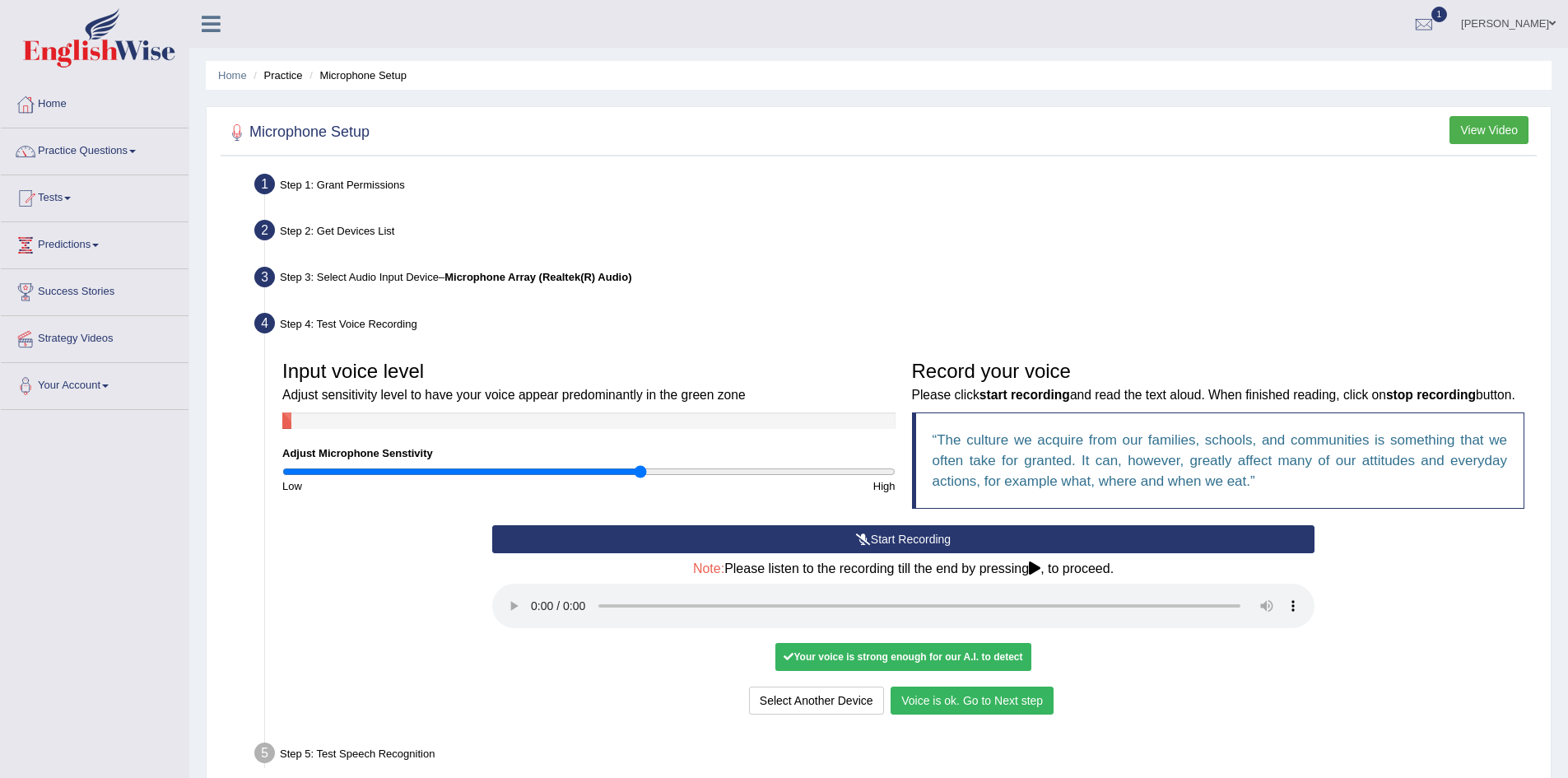
click at [984, 714] on button "Voice is ok. Go to Next step" at bounding box center [972, 701] width 163 height 28
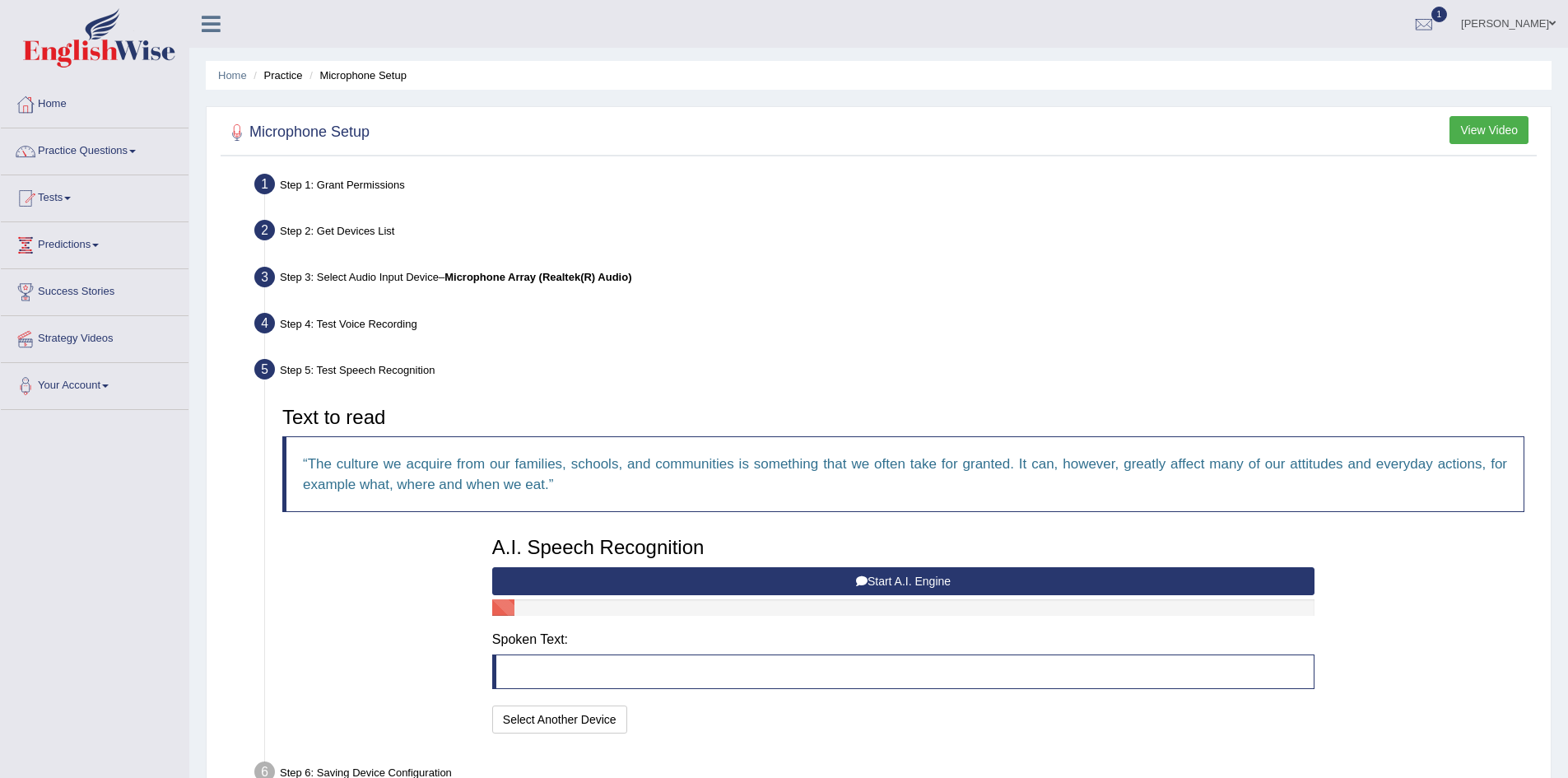
click at [926, 587] on button "Start A.I. Engine" at bounding box center [903, 581] width 822 height 28
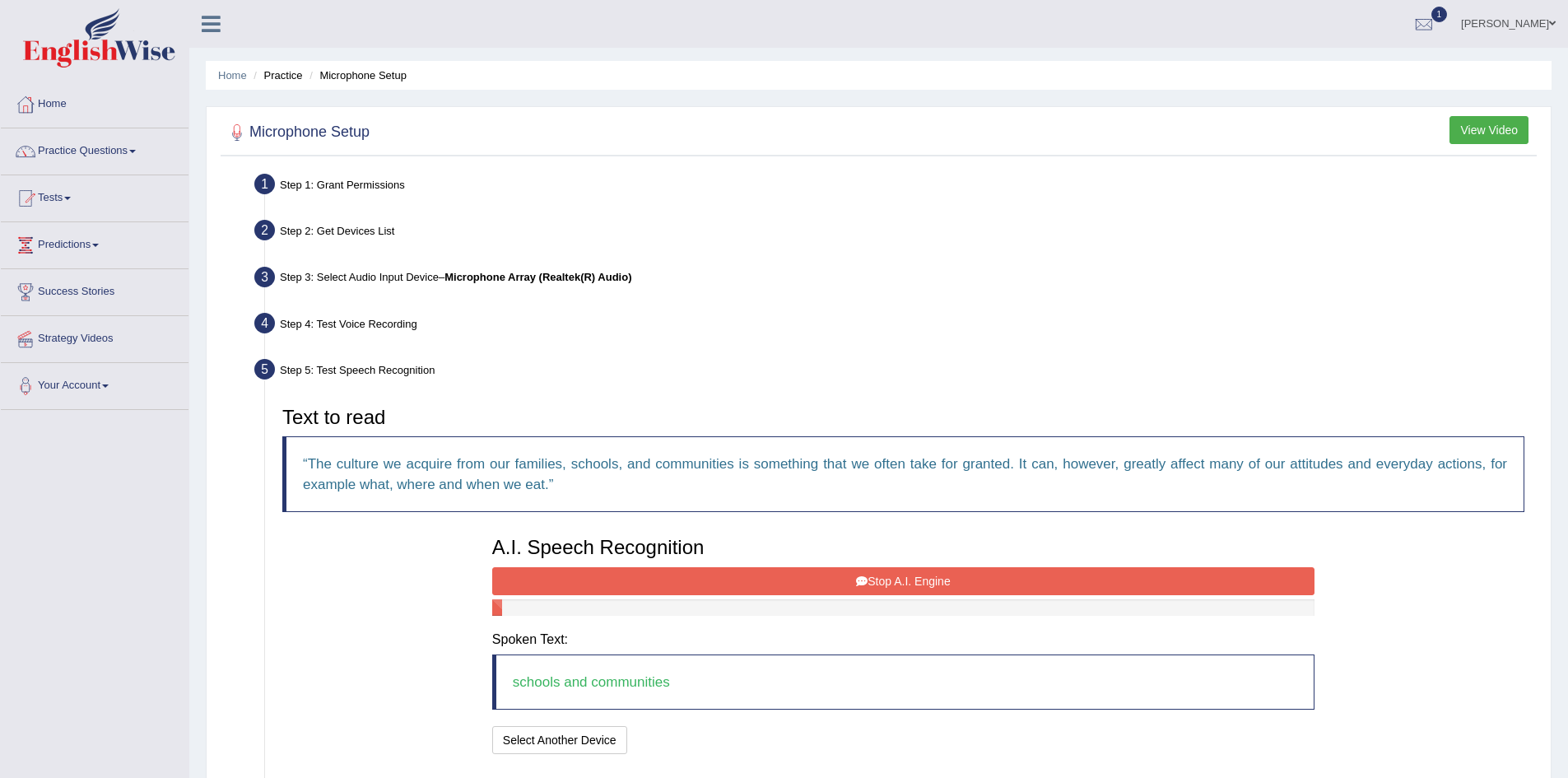
click at [871, 575] on button "Stop A.I. Engine" at bounding box center [903, 581] width 822 height 28
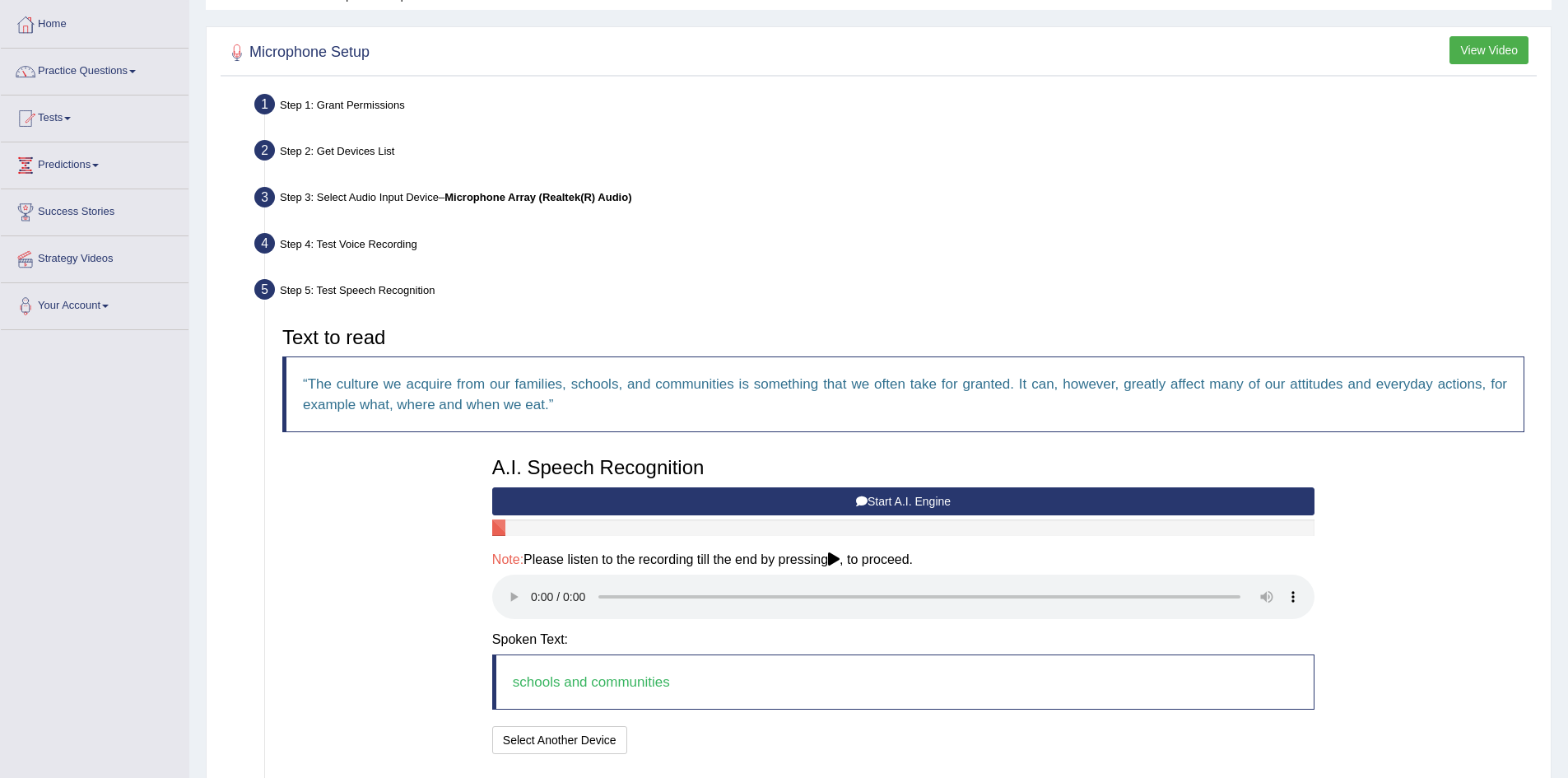
scroll to position [199, 0]
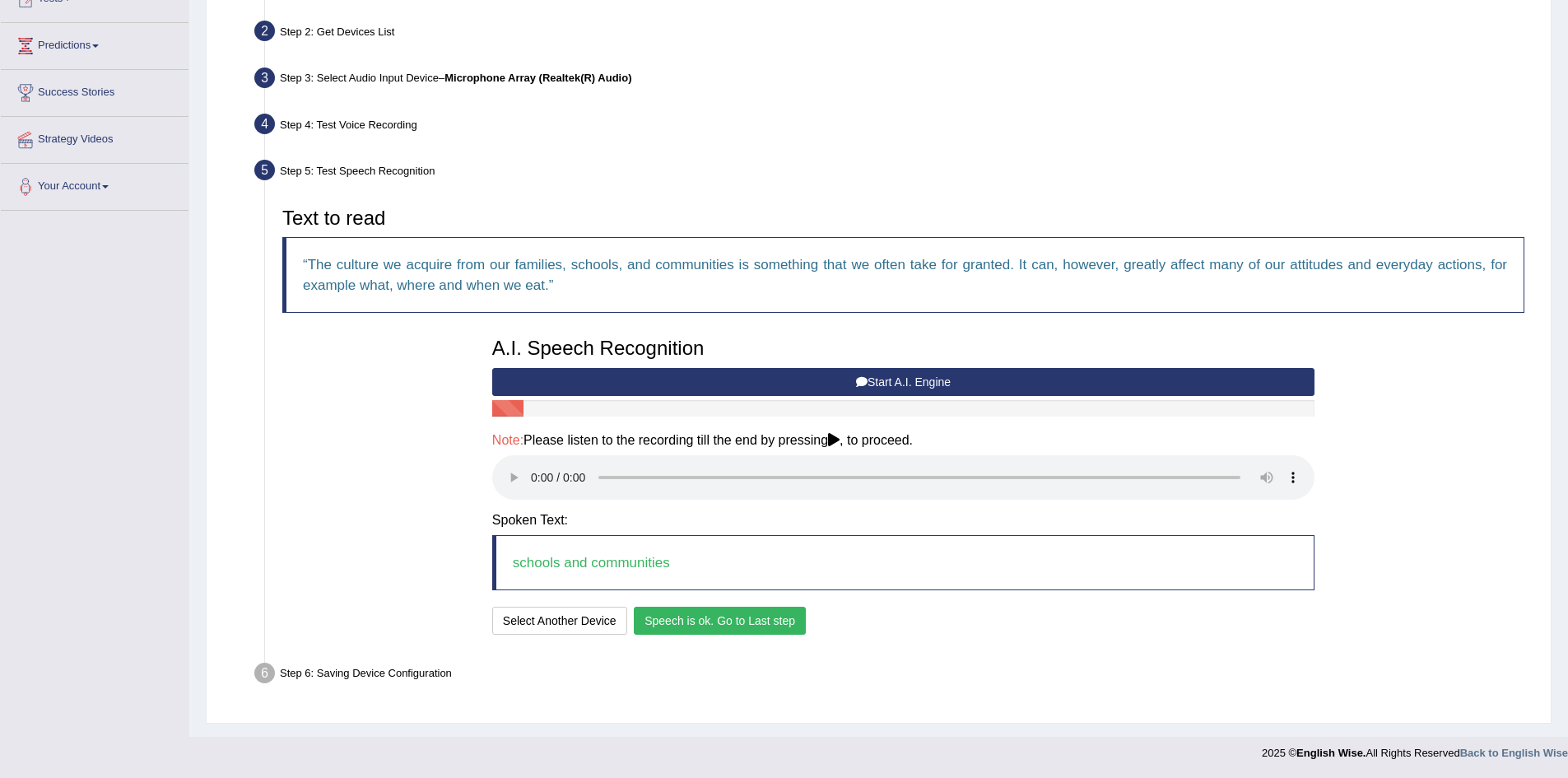
click at [775, 621] on button "Speech is ok. Go to Last step" at bounding box center [720, 621] width 172 height 28
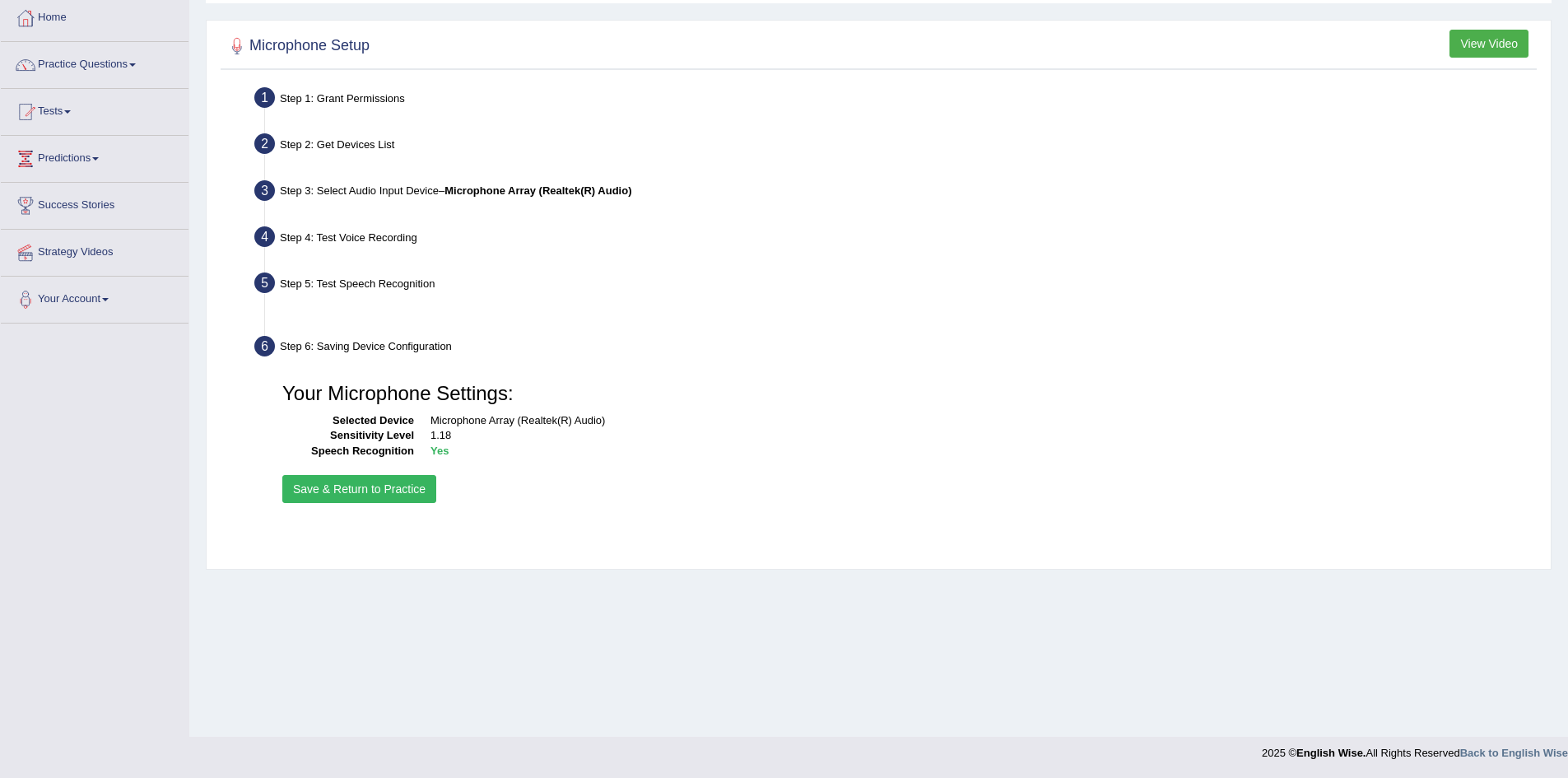
scroll to position [87, 0]
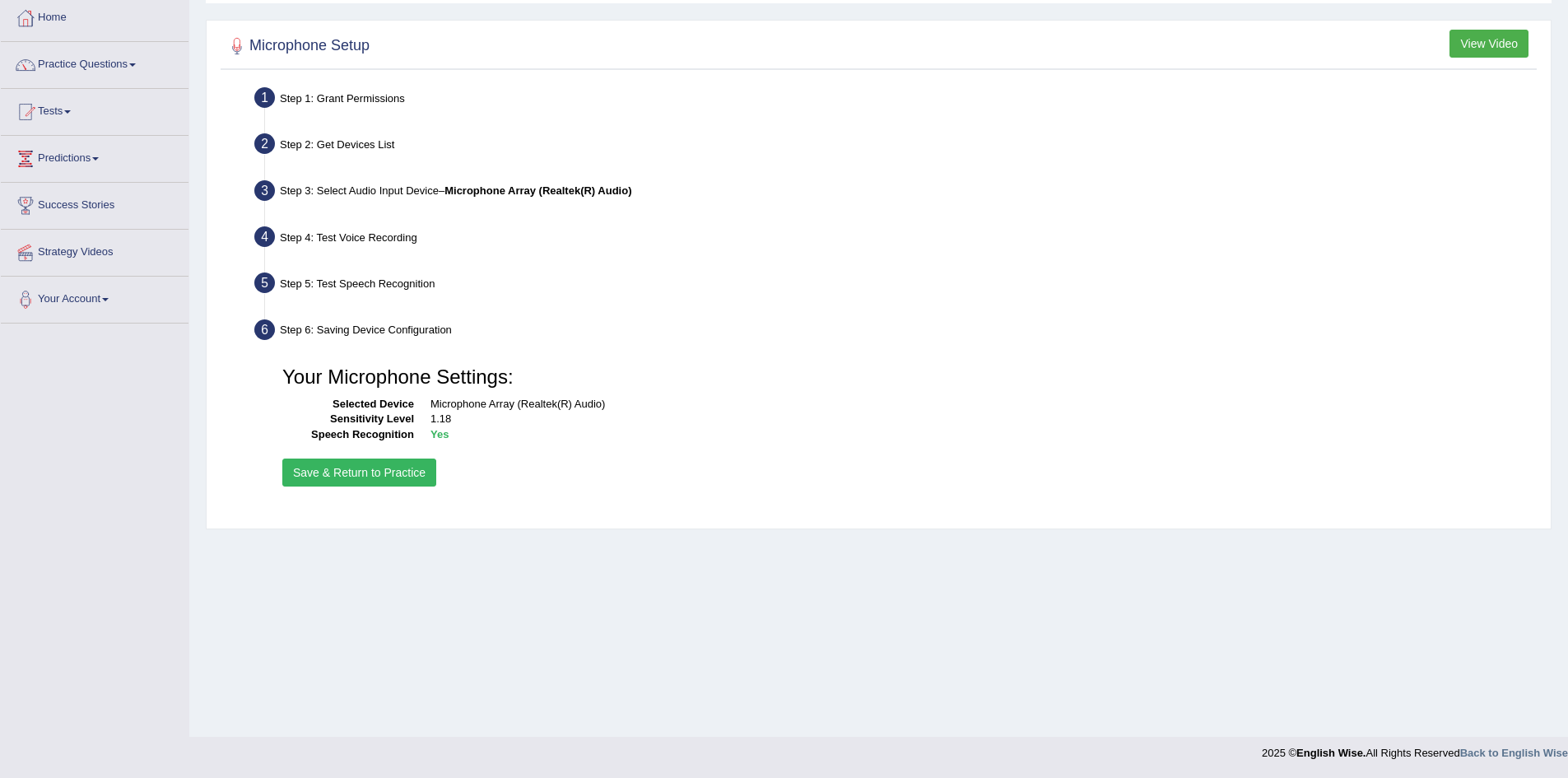
click at [355, 478] on button "Save & Return to Practice" at bounding box center [359, 472] width 154 height 28
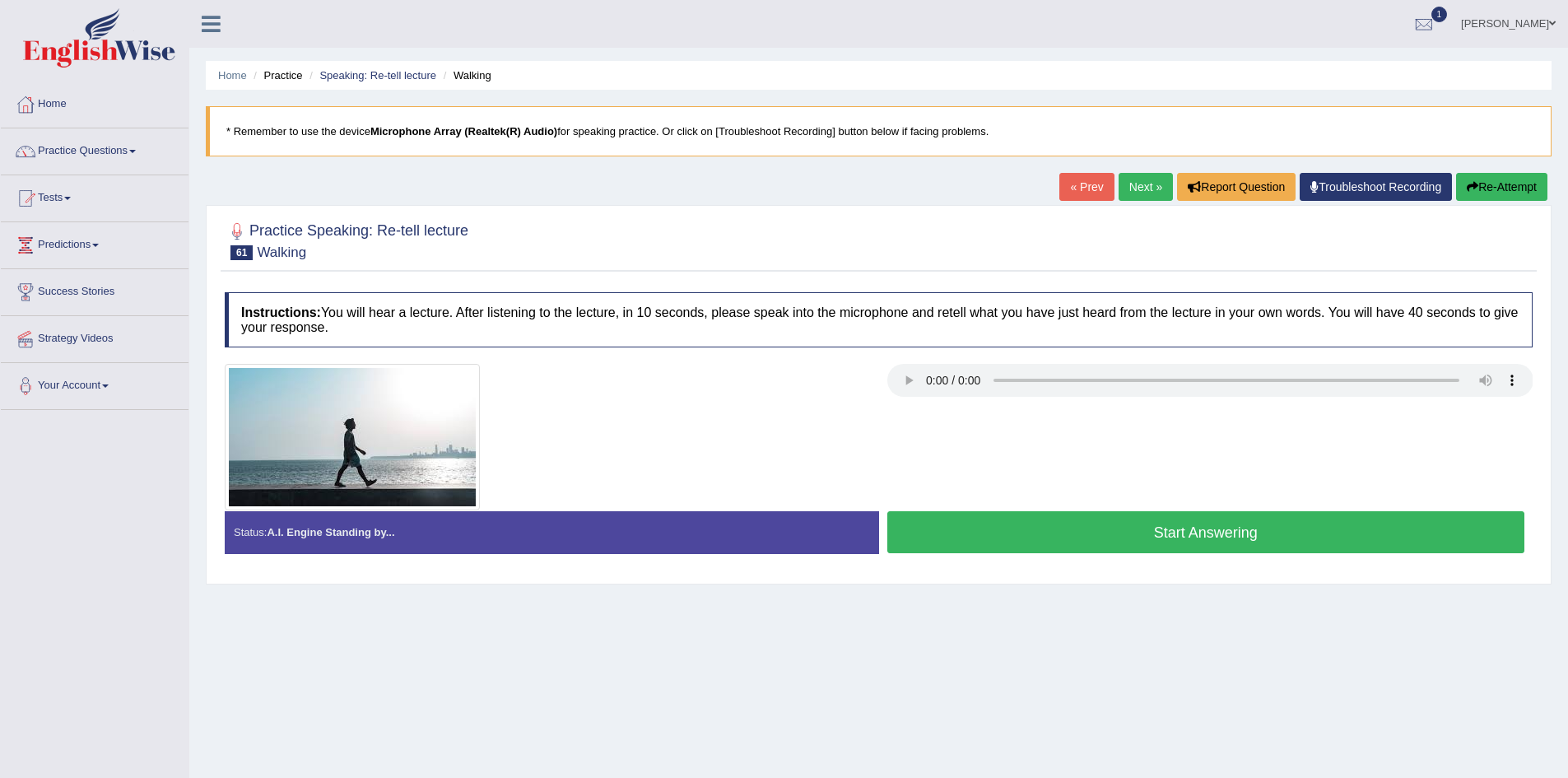
click at [1108, 528] on button "Start Answering" at bounding box center [1206, 532] width 638 height 42
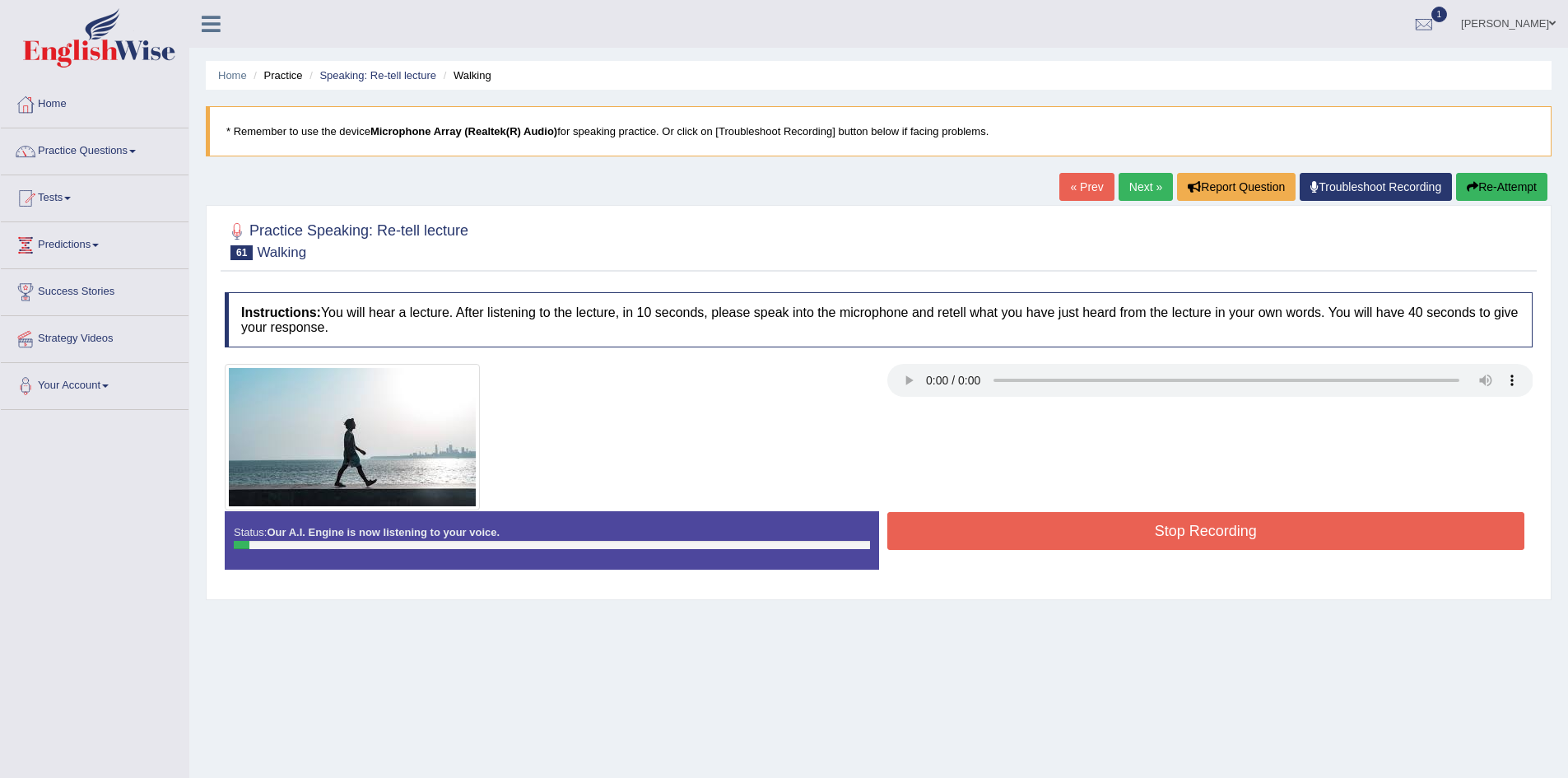
click at [1144, 529] on button "Stop Recording" at bounding box center [1206, 530] width 638 height 38
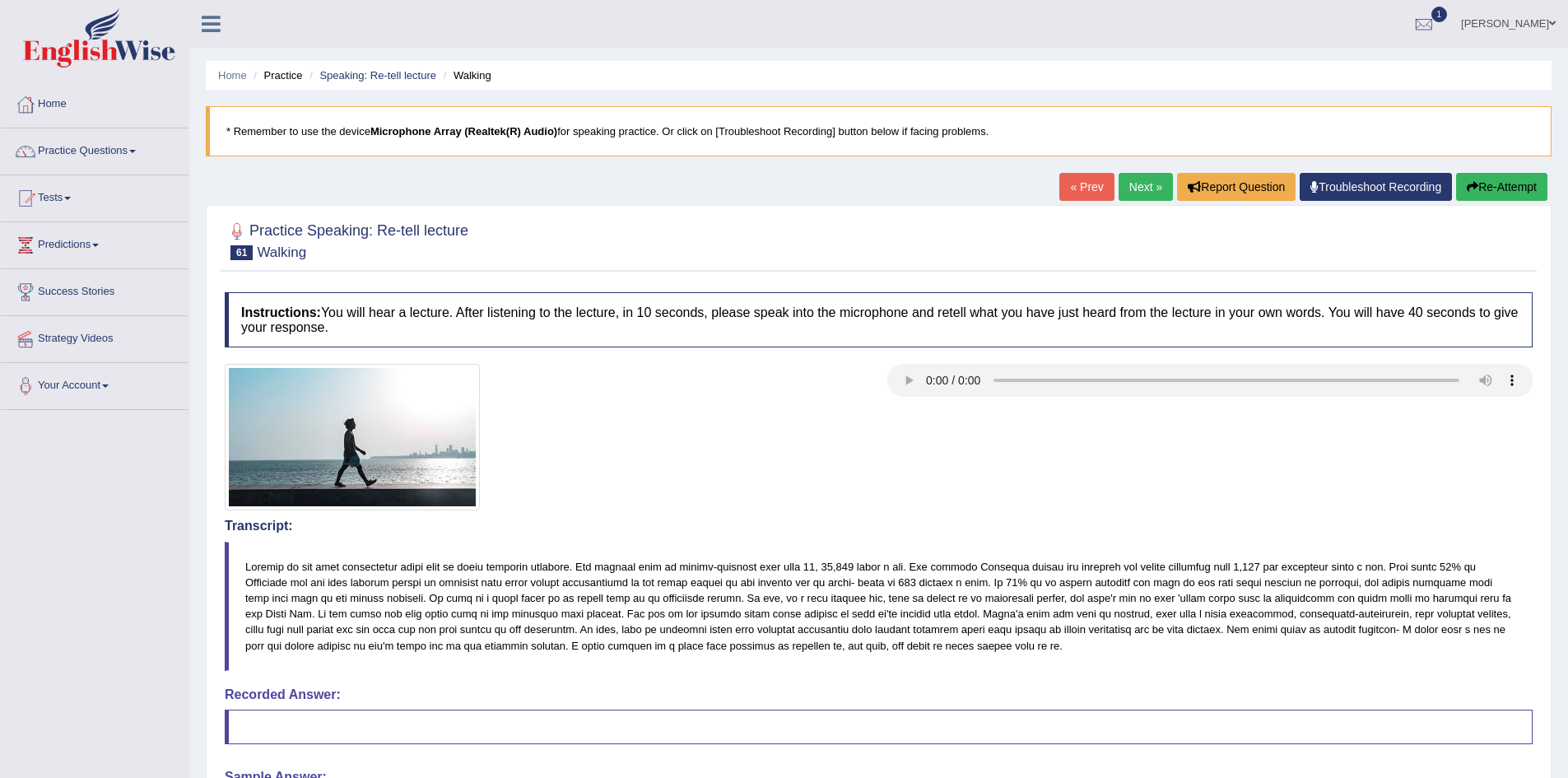
click at [1514, 190] on button "Re-Attempt" at bounding box center [1502, 187] width 91 height 28
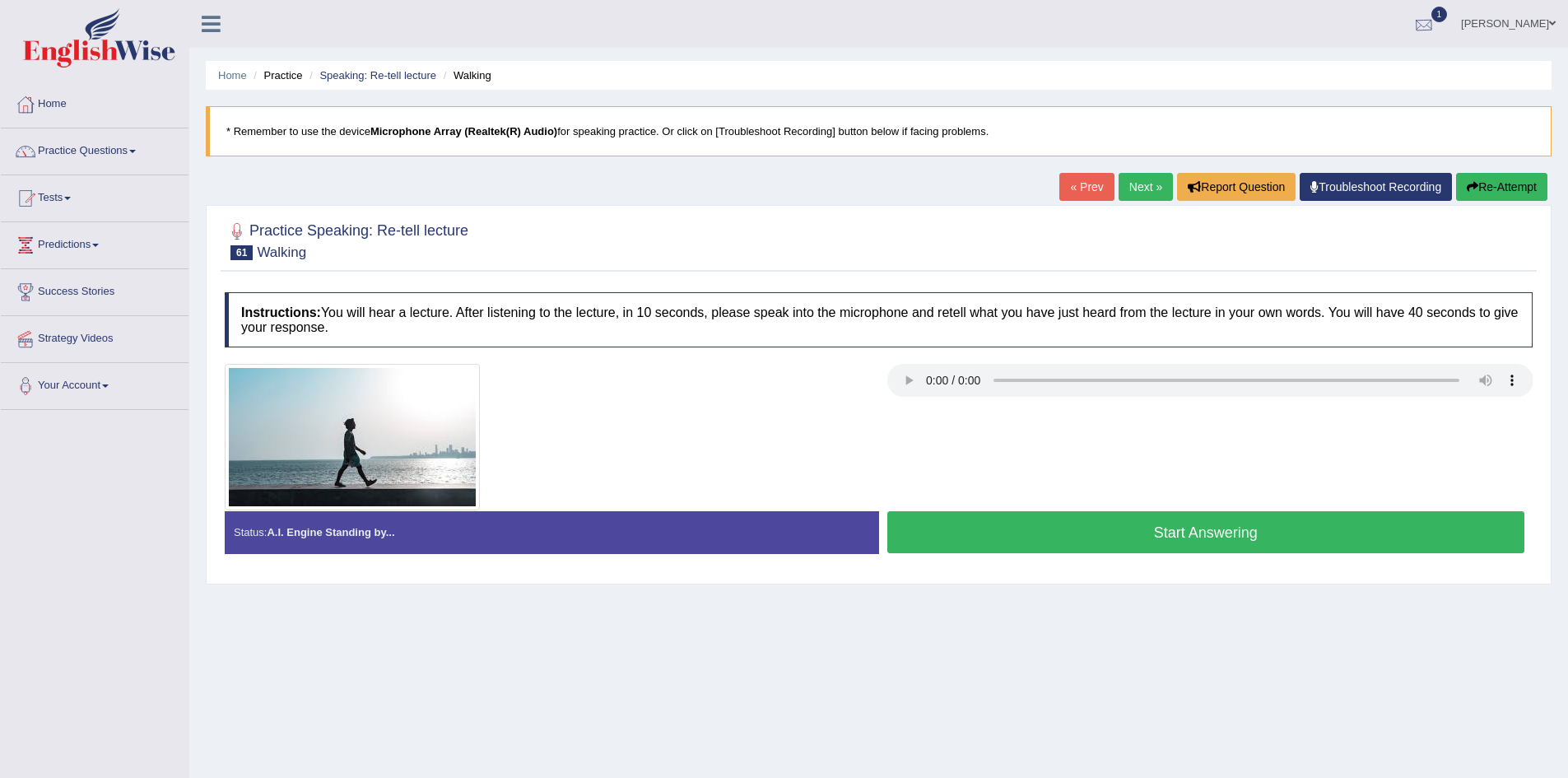
click at [1436, 17] on div at bounding box center [1424, 24] width 25 height 25
click at [1306, 89] on link "PEW1 Sep 28, 2025 Exam evaluated" at bounding box center [1325, 75] width 227 height 35
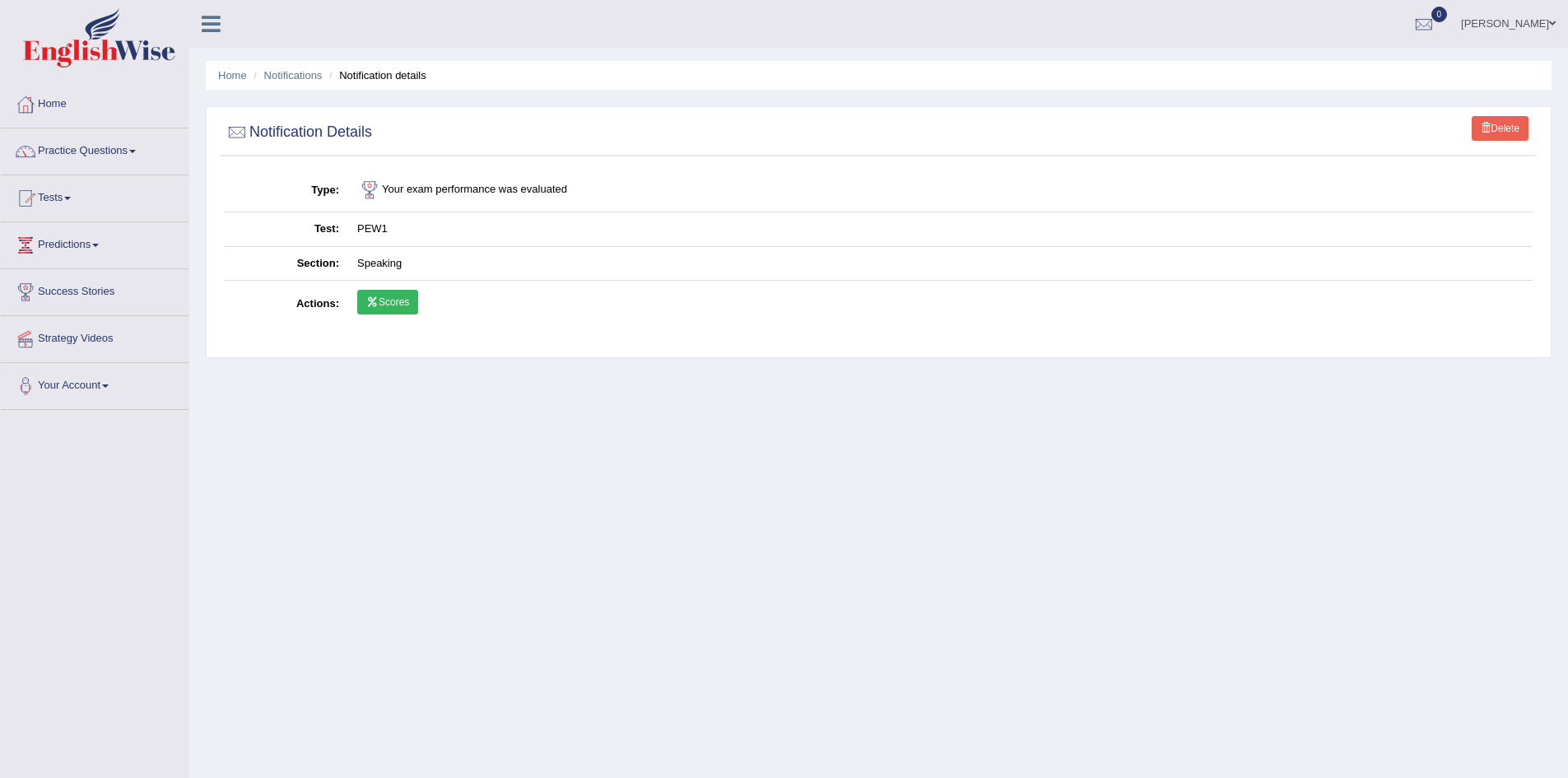
click at [401, 308] on link "Scores" at bounding box center [388, 302] width 61 height 25
click at [1491, 122] on link "Delete" at bounding box center [1501, 128] width 57 height 25
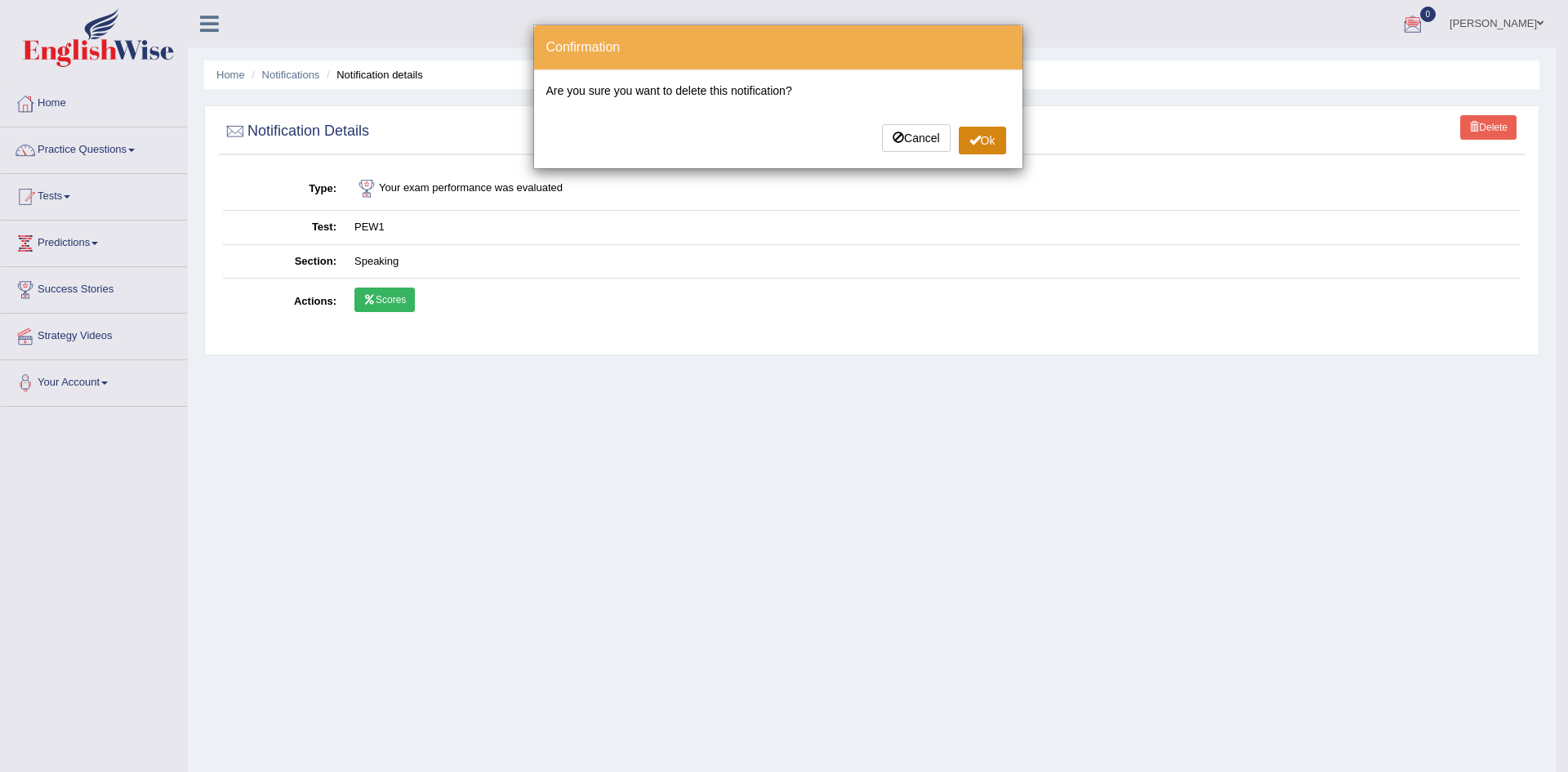
click at [972, 143] on span at bounding box center [974, 140] width 12 height 12
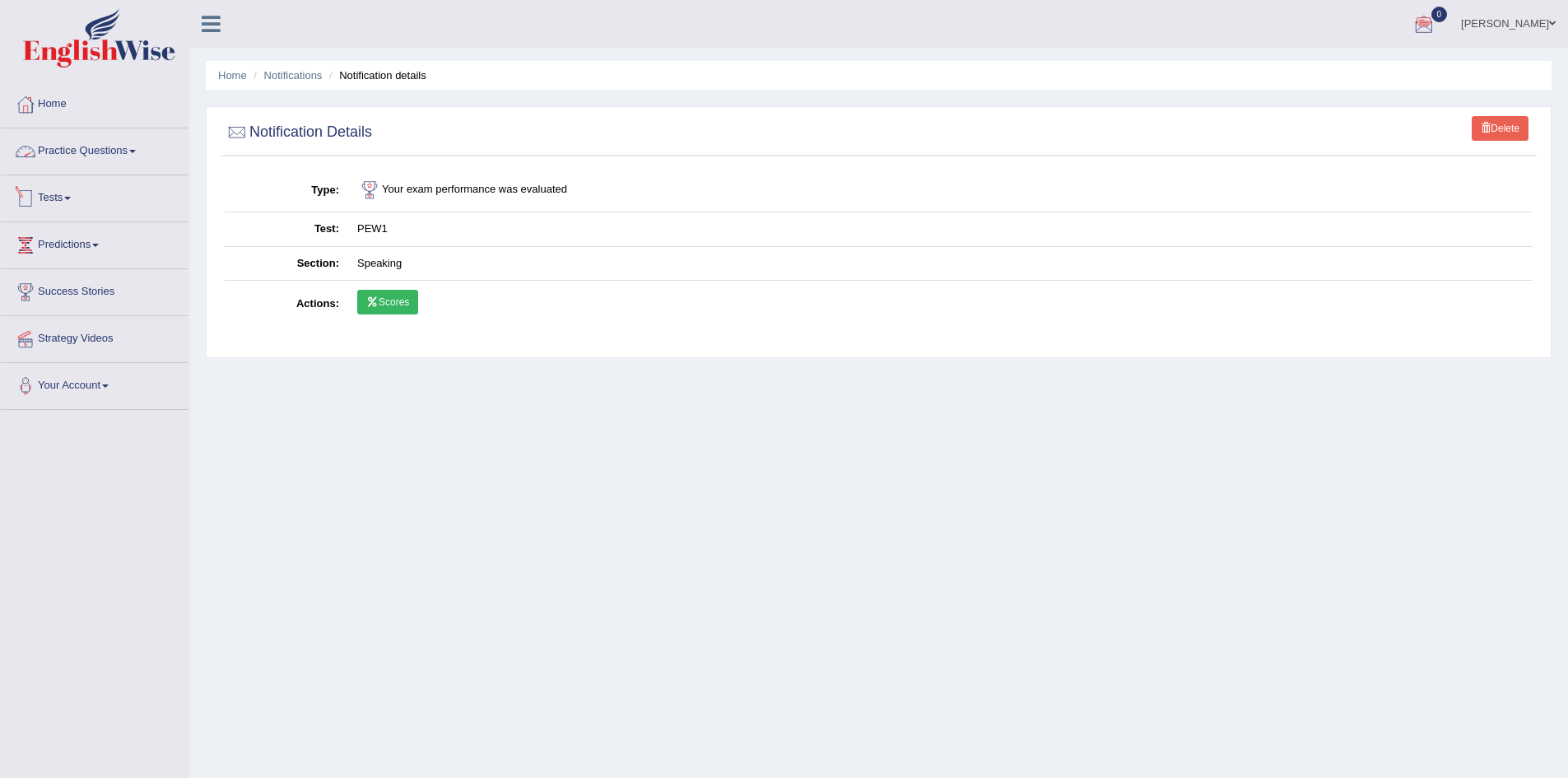
click at [123, 150] on link "Practice Questions" at bounding box center [95, 148] width 188 height 41
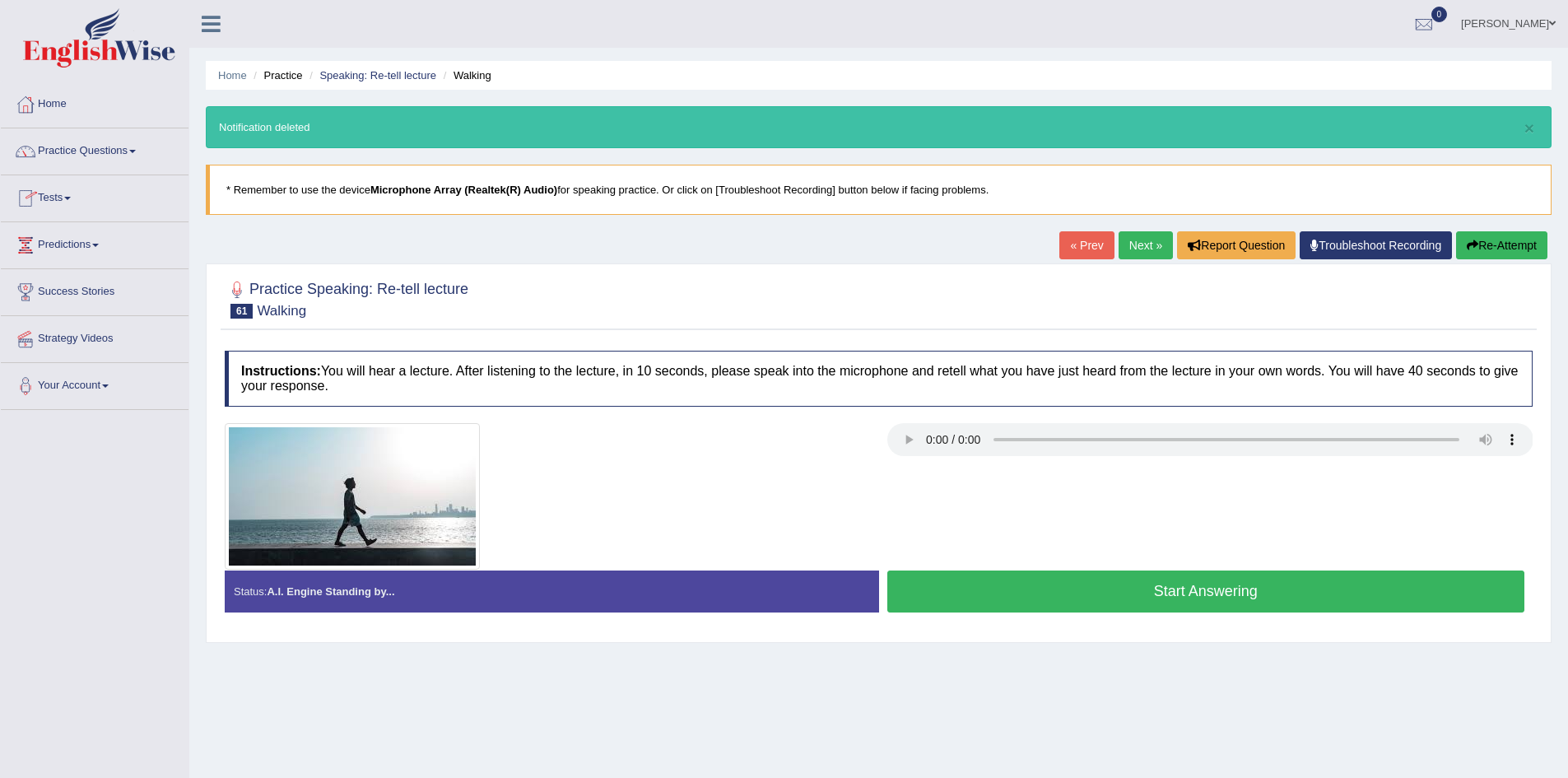
click at [1484, 249] on button "Re-Attempt" at bounding box center [1502, 245] width 91 height 28
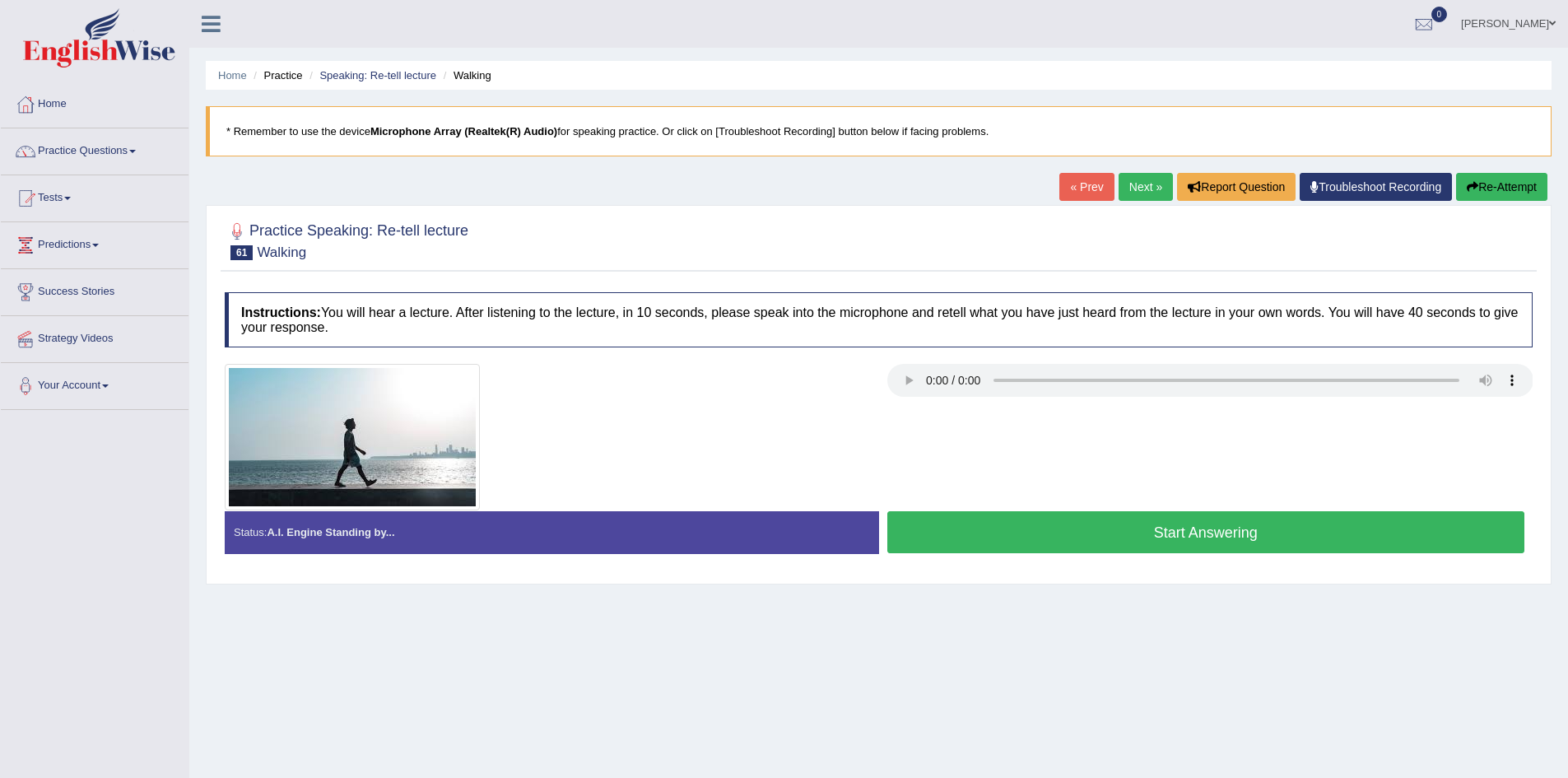
click at [1132, 533] on button "Start Answering" at bounding box center [1206, 532] width 638 height 42
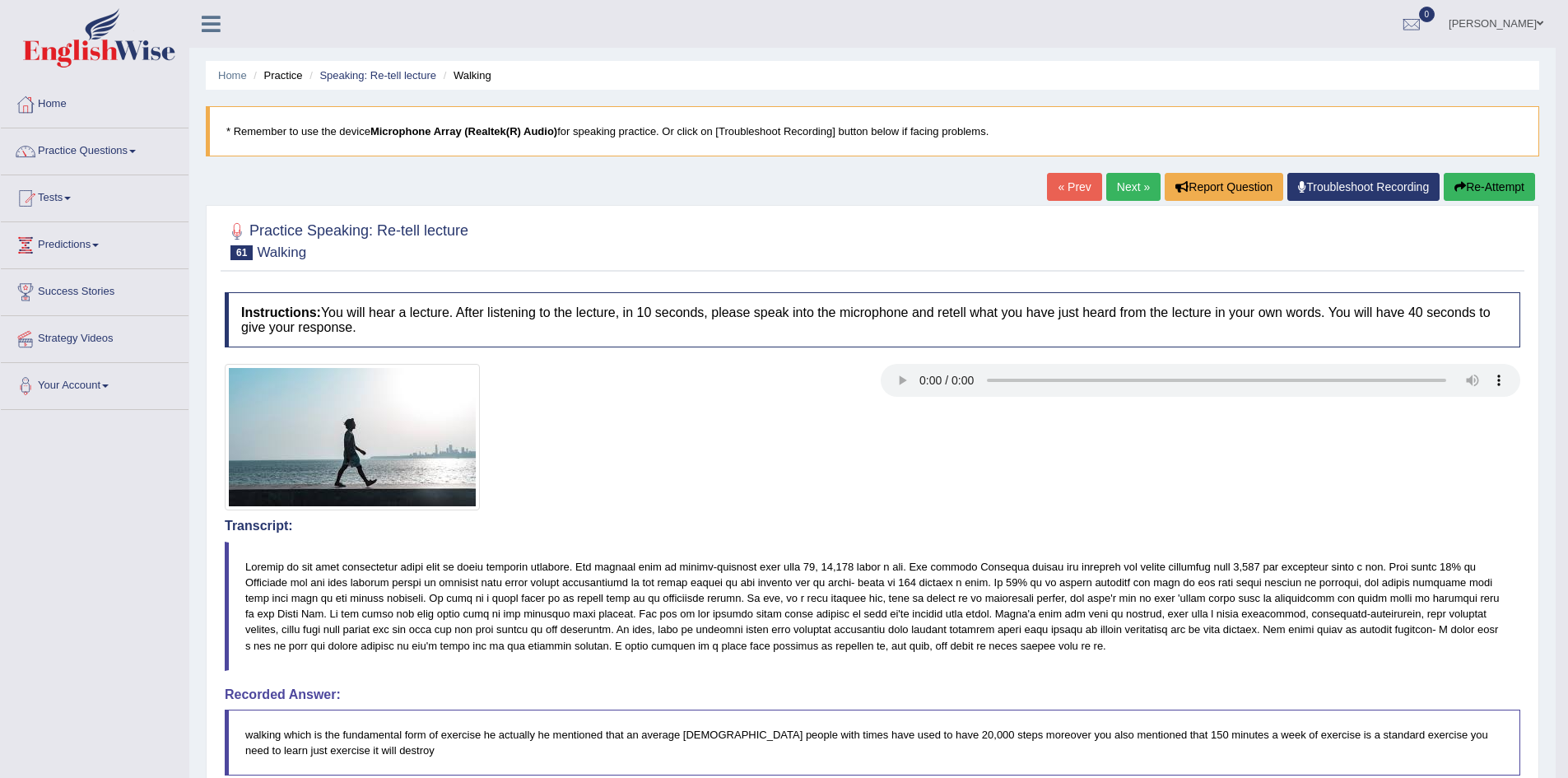
click at [1132, 194] on link "Next »" at bounding box center [1133, 187] width 54 height 28
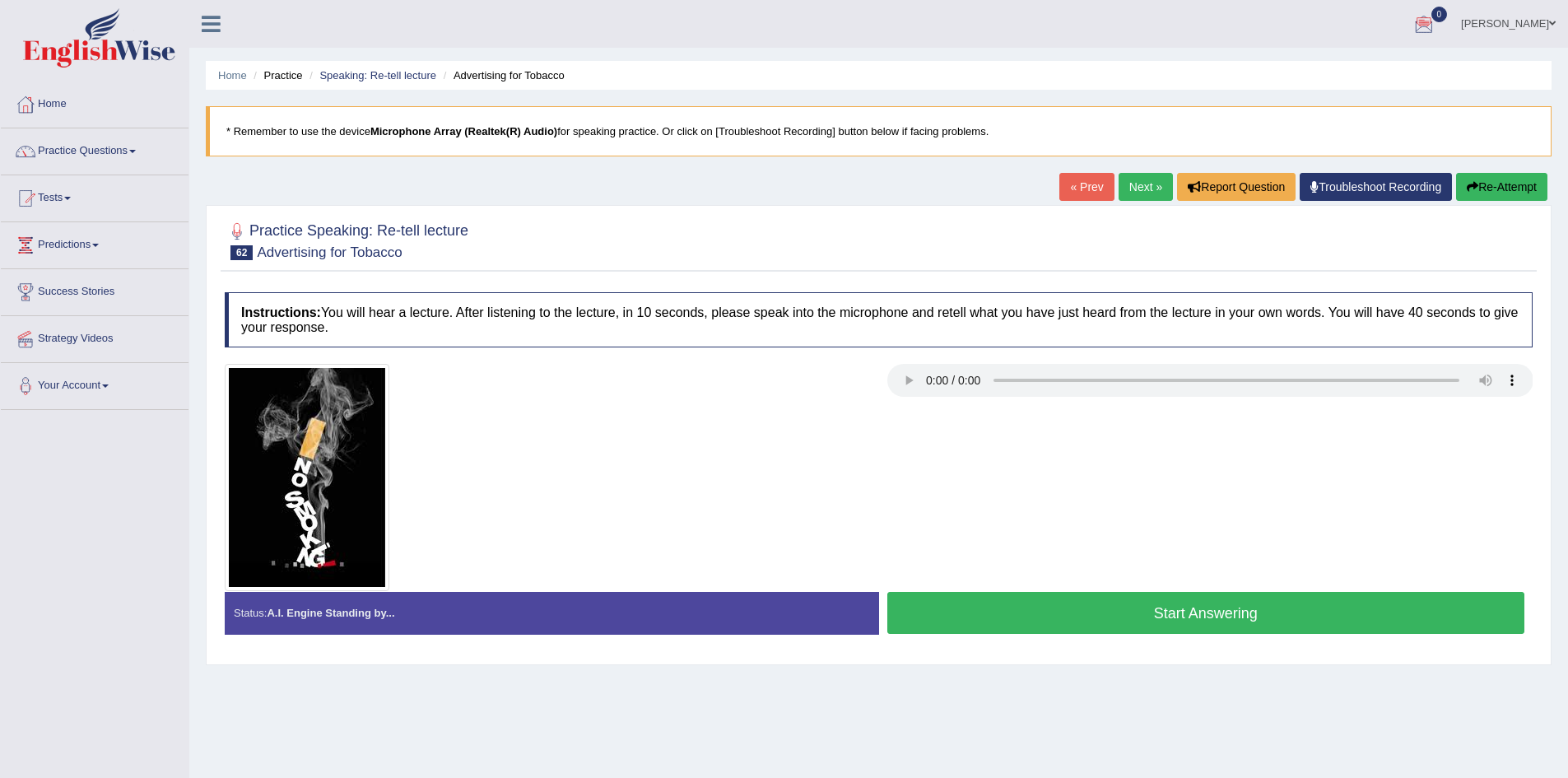
click at [1303, 617] on button "Start Answering" at bounding box center [1206, 613] width 638 height 42
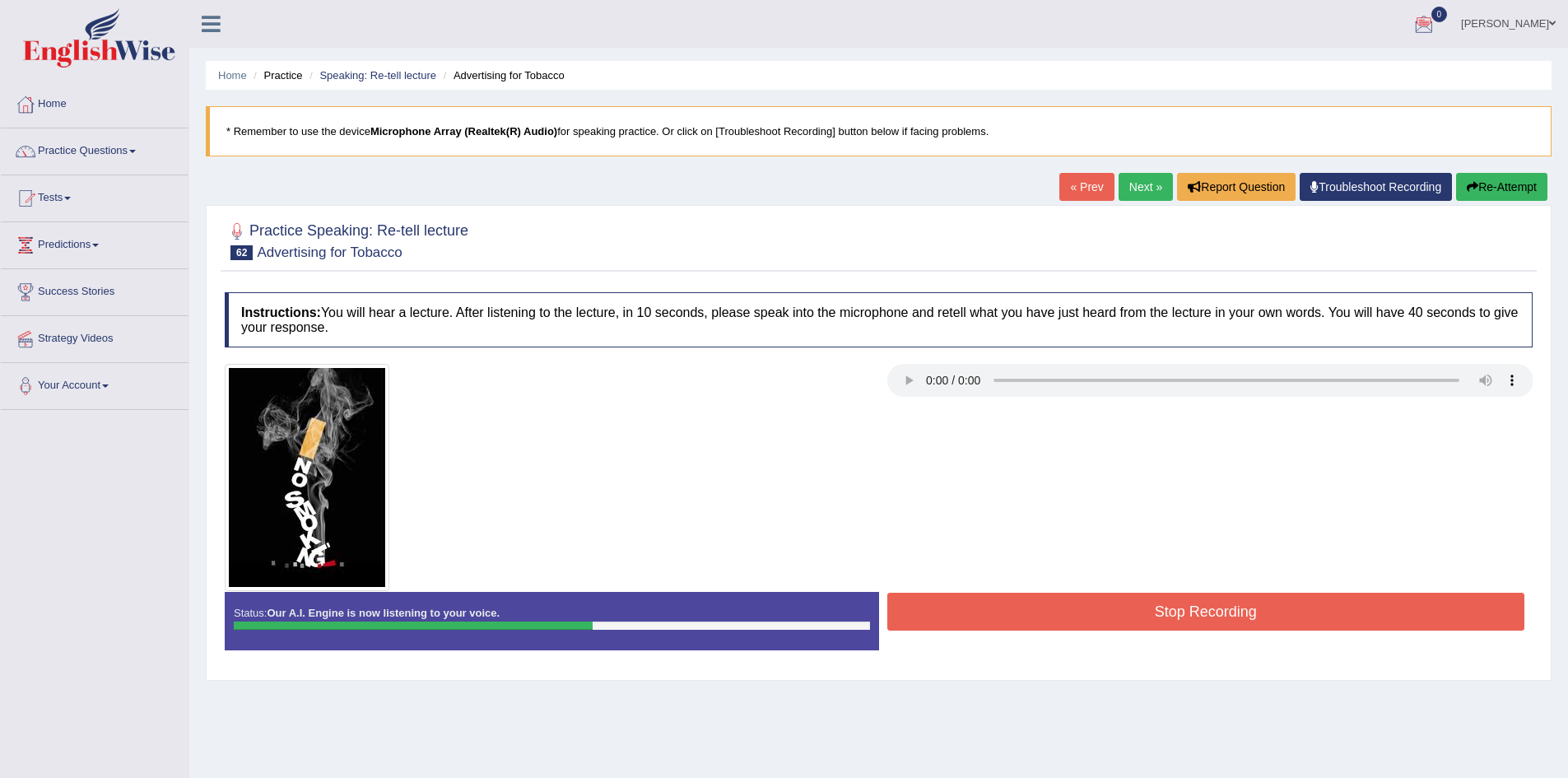
click at [1220, 621] on button "Stop Recording" at bounding box center [1206, 611] width 638 height 38
